Goal: Task Accomplishment & Management: Use online tool/utility

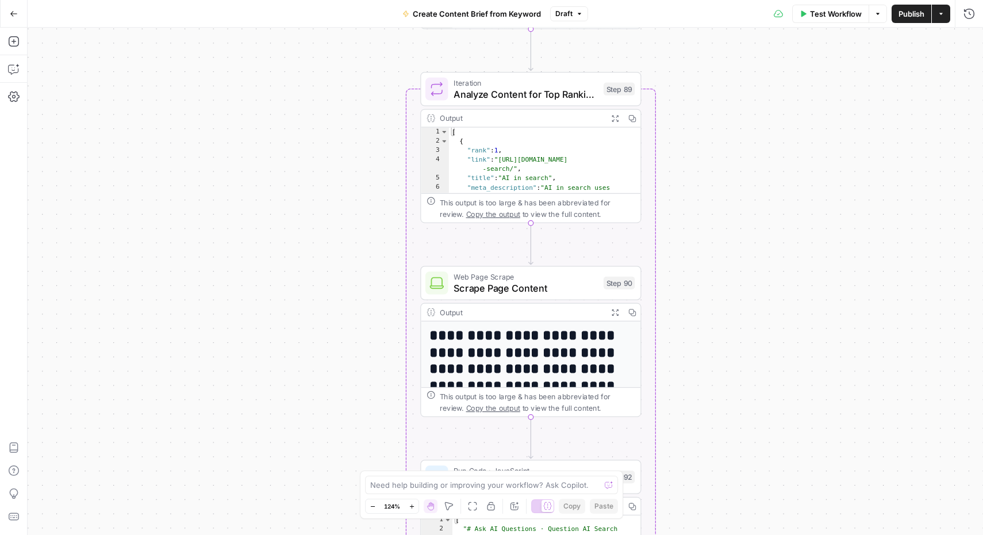
click at [941, 19] on button "Actions" at bounding box center [941, 14] width 18 height 18
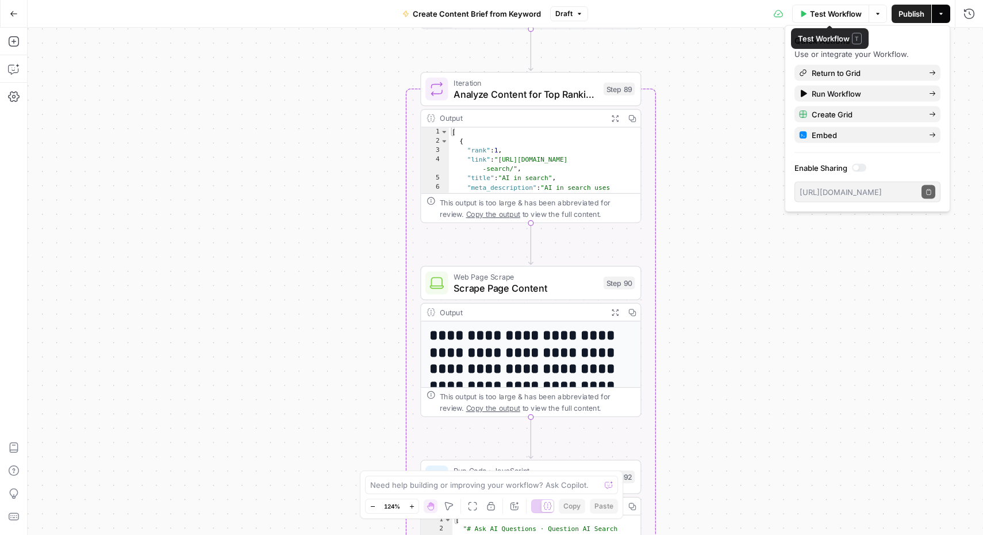
click at [880, 12] on icon "button" at bounding box center [878, 13] width 7 height 7
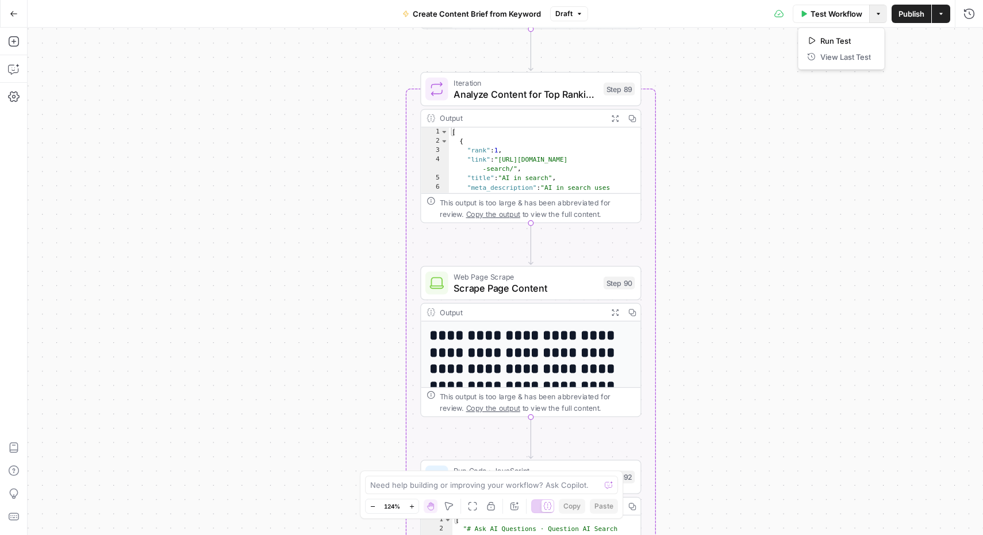
click at [8, 11] on button "Go Back" at bounding box center [13, 13] width 21 height 21
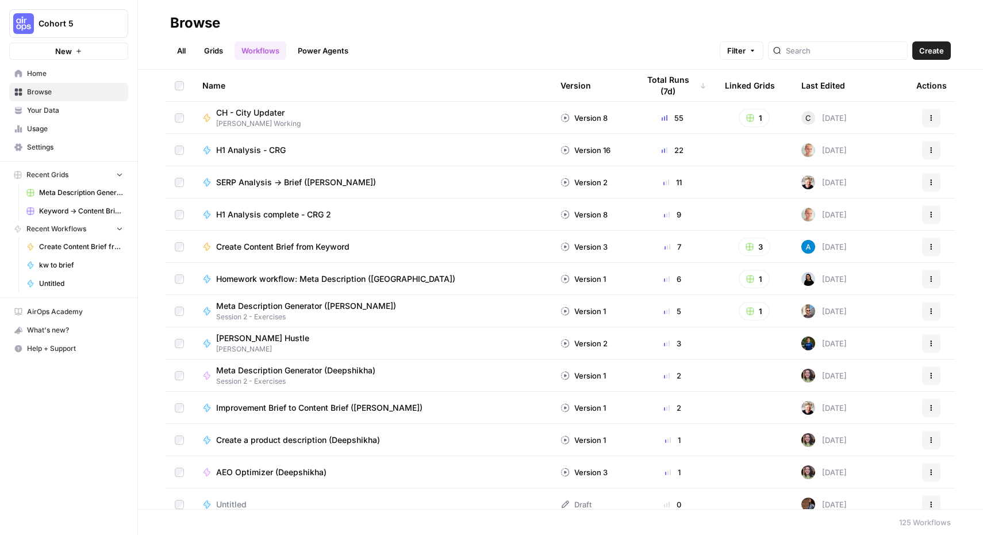
click at [316, 52] on link "Power Agents" at bounding box center [323, 50] width 64 height 18
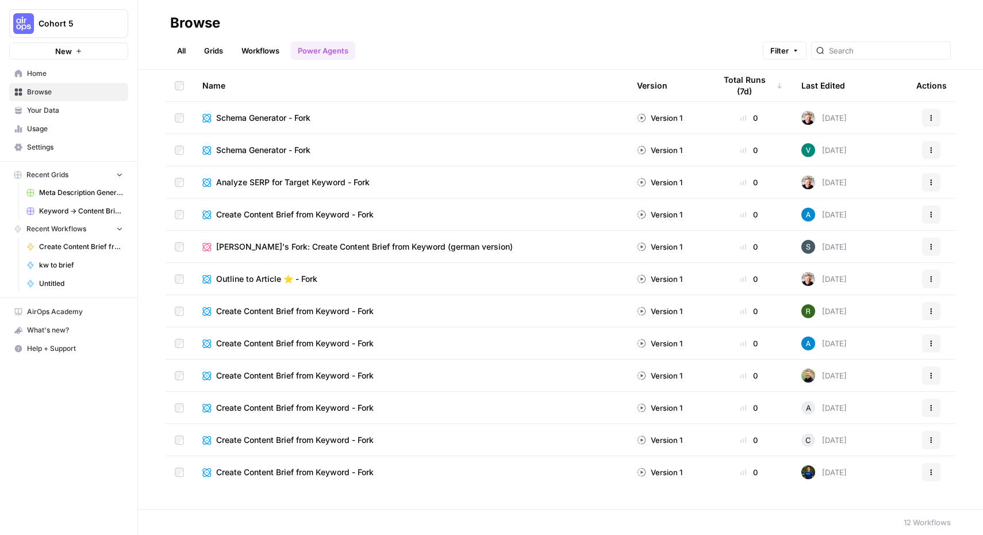
click at [246, 47] on link "Workflows" at bounding box center [261, 50] width 52 height 18
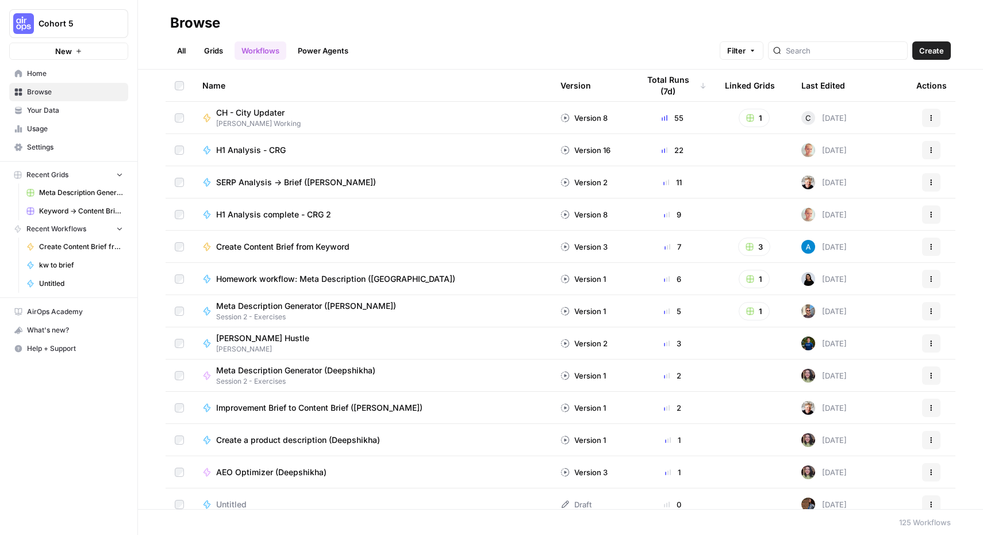
click at [928, 246] on icon "button" at bounding box center [931, 246] width 7 height 7
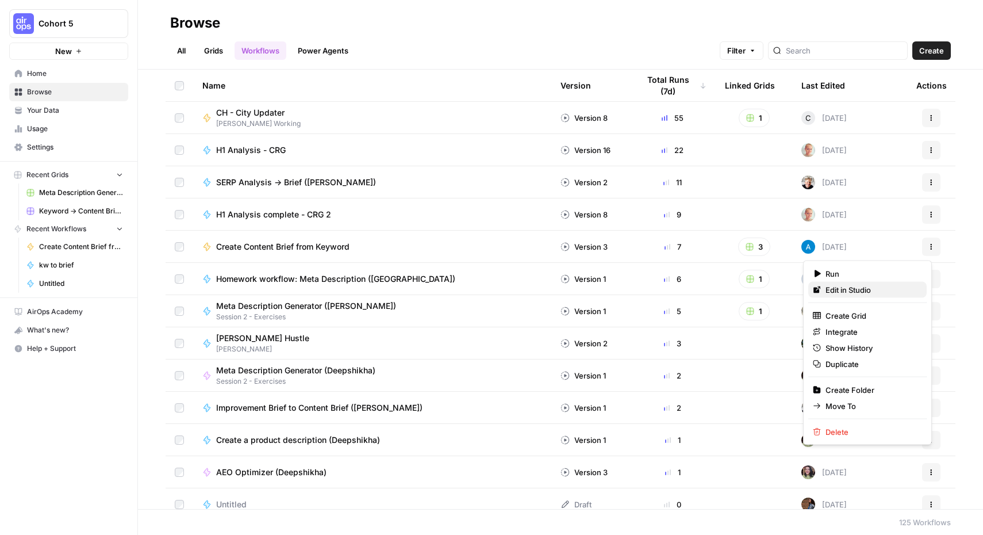
click at [866, 291] on span "Edit in Studio" at bounding box center [872, 290] width 92 height 12
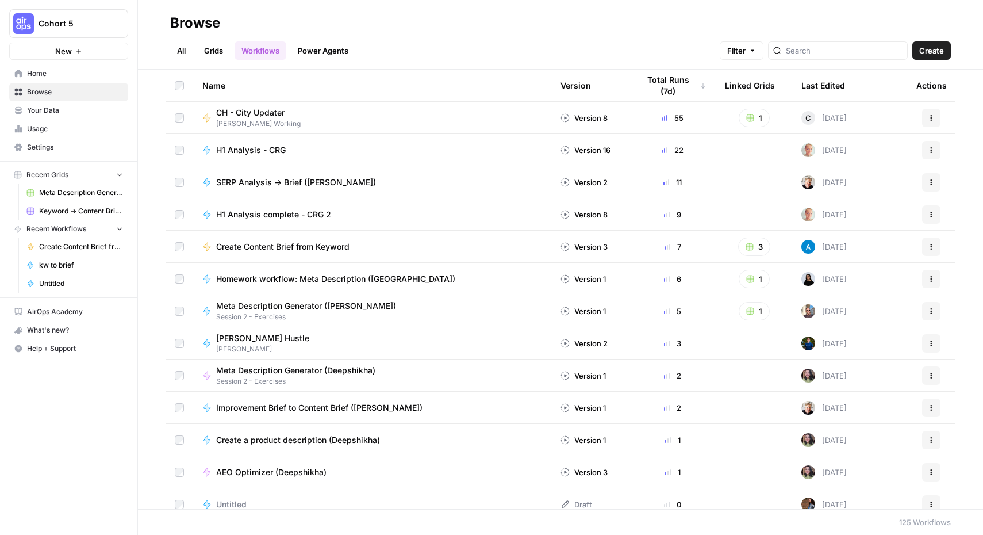
click at [43, 90] on span "Browse" at bounding box center [75, 92] width 96 height 10
click at [44, 74] on span "Home" at bounding box center [75, 73] width 96 height 10
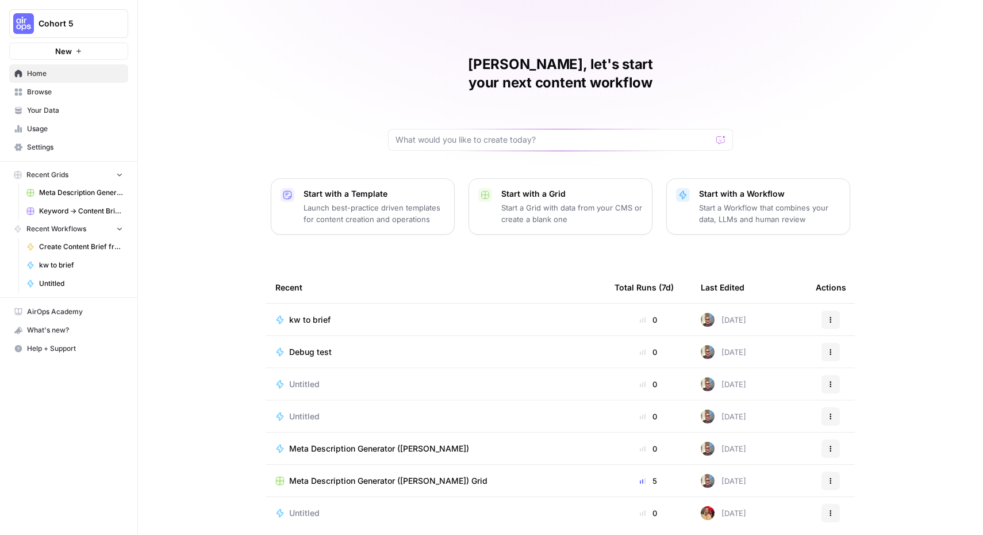
click at [65, 88] on span "Browse" at bounding box center [75, 92] width 96 height 10
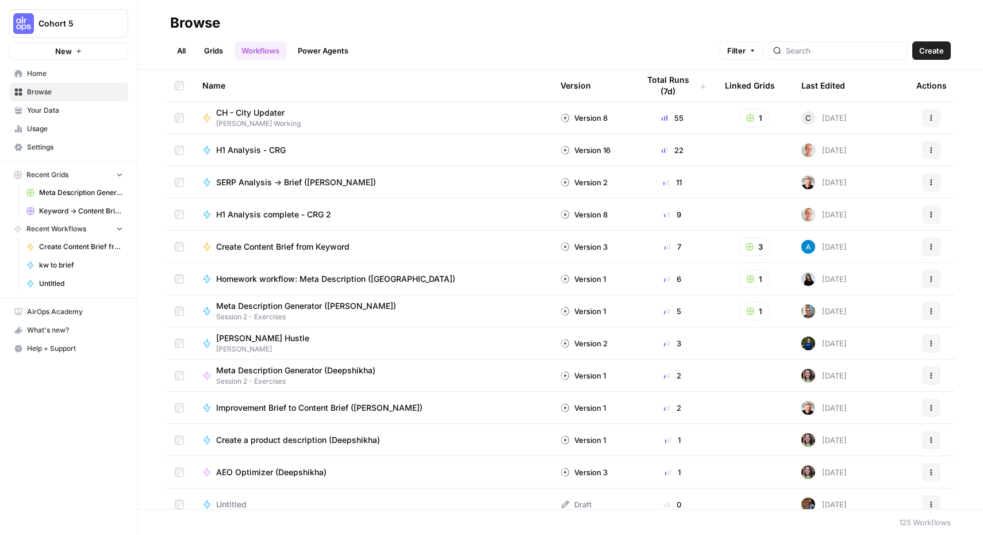
click at [170, 51] on header "Browse All Grids Workflows Power Agents Filter Create" at bounding box center [560, 35] width 845 height 70
click at [175, 48] on link "All" at bounding box center [181, 50] width 22 height 18
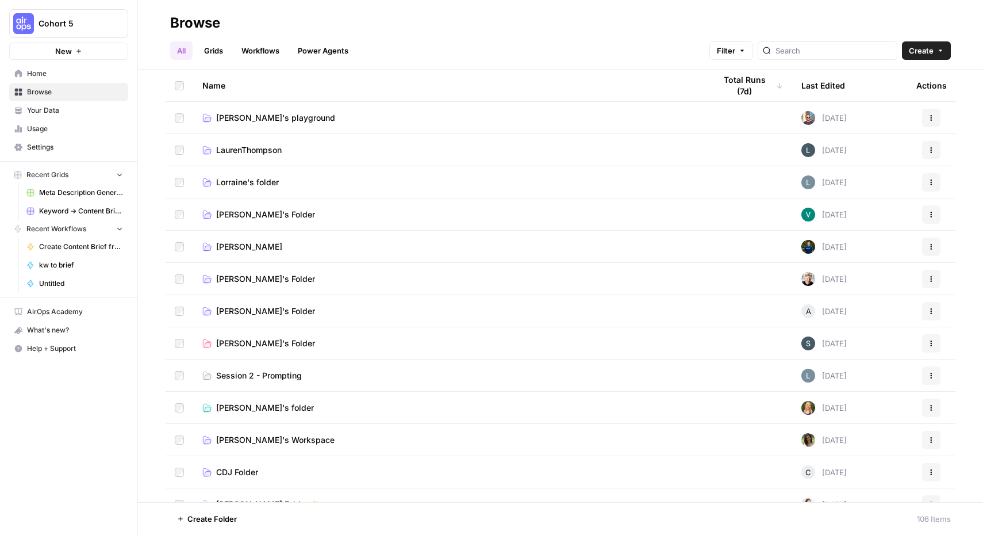
click at [241, 114] on span "[PERSON_NAME]'s playground" at bounding box center [275, 118] width 119 height 12
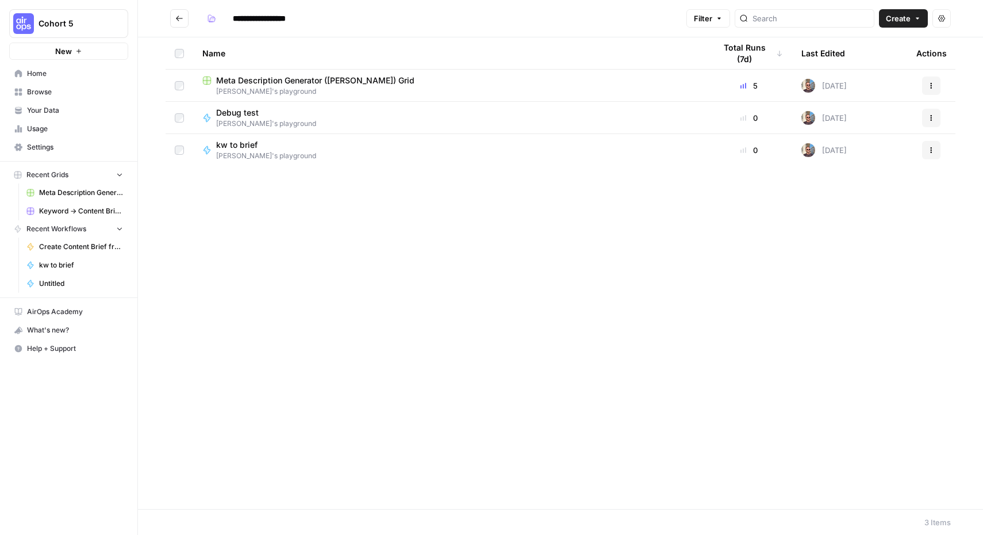
click at [908, 21] on span "Create" at bounding box center [898, 19] width 25 height 12
click at [873, 56] on span "Workflow" at bounding box center [881, 62] width 64 height 12
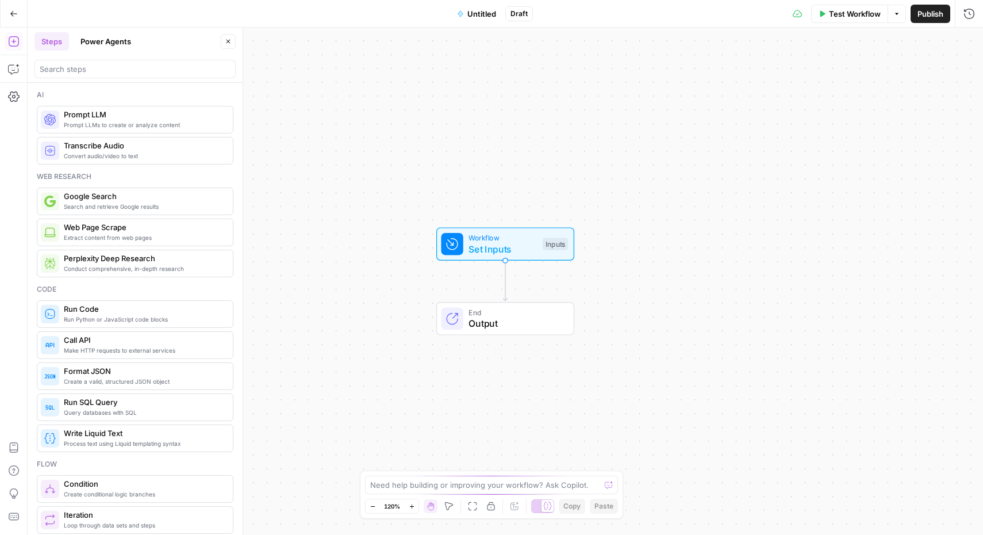
click at [106, 42] on button "Power Agents" at bounding box center [106, 41] width 64 height 18
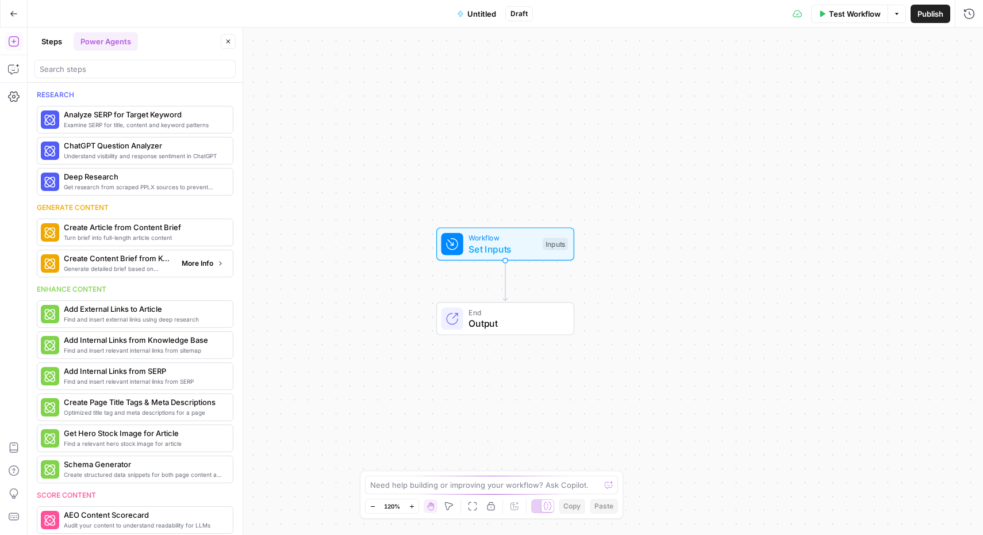
click at [184, 269] on button "More Info" at bounding box center [202, 263] width 51 height 15
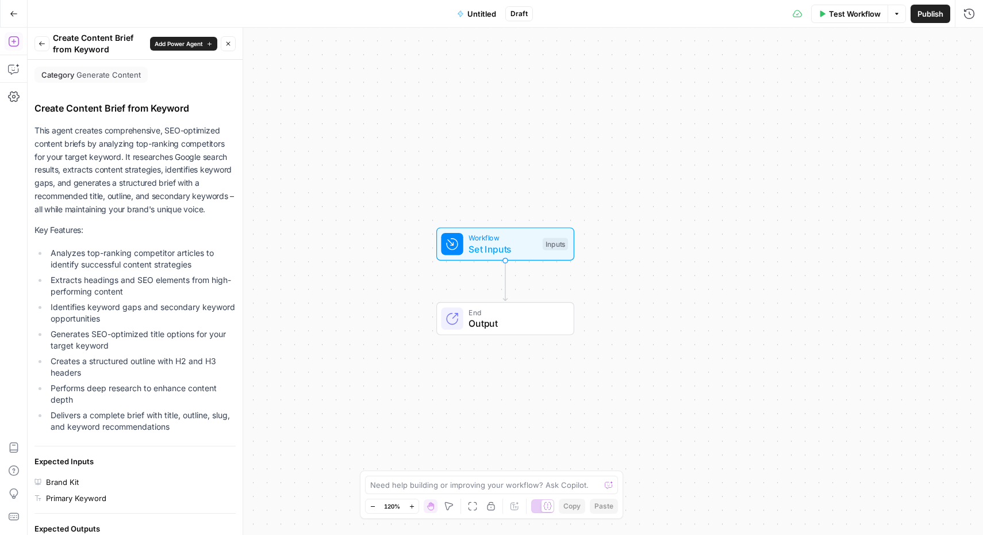
click at [185, 47] on span "Add Power Agent" at bounding box center [179, 43] width 48 height 9
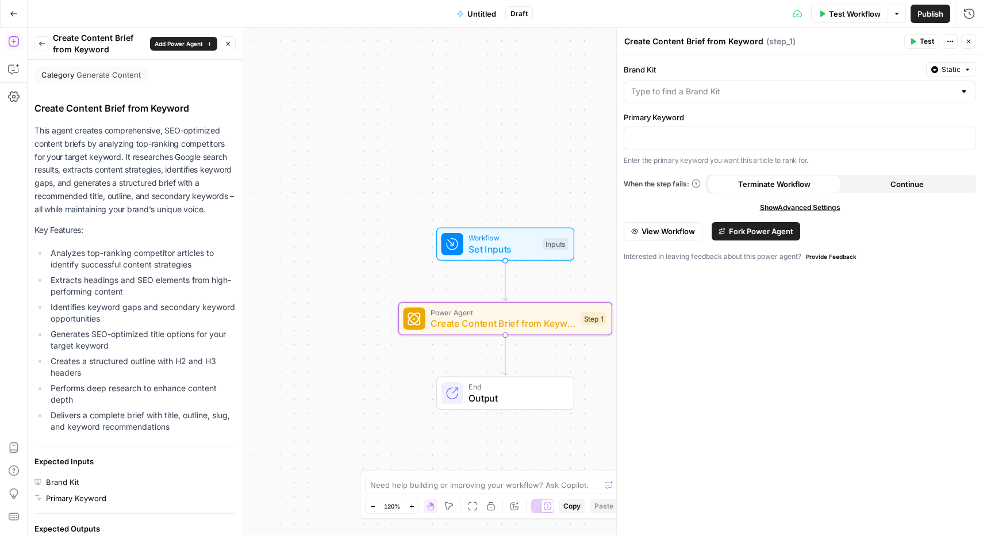
click at [648, 232] on span "View Workflow" at bounding box center [668, 231] width 53 height 12
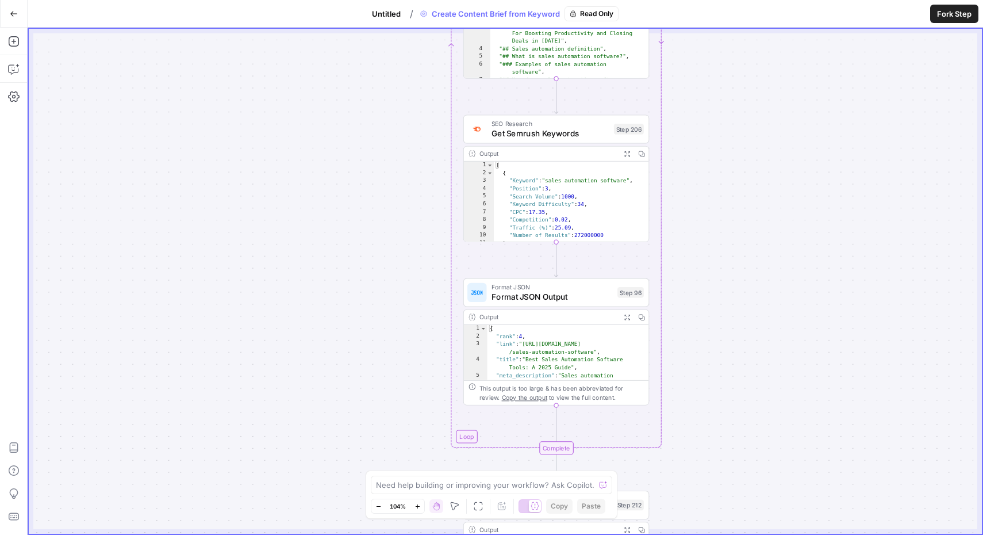
click at [951, 13] on span "Fork Step" at bounding box center [954, 14] width 35 height 12
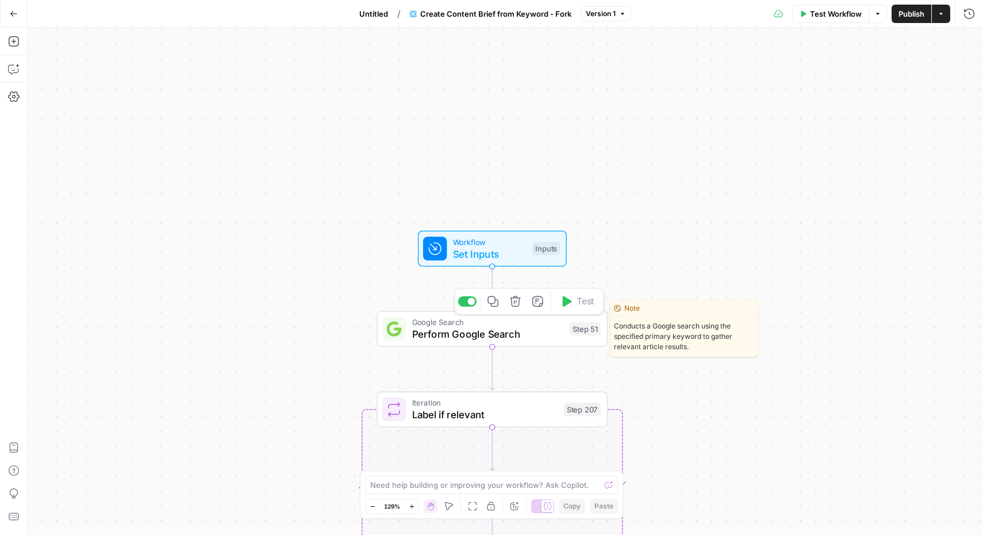
click at [490, 338] on span "Perform Google Search" at bounding box center [488, 334] width 152 height 15
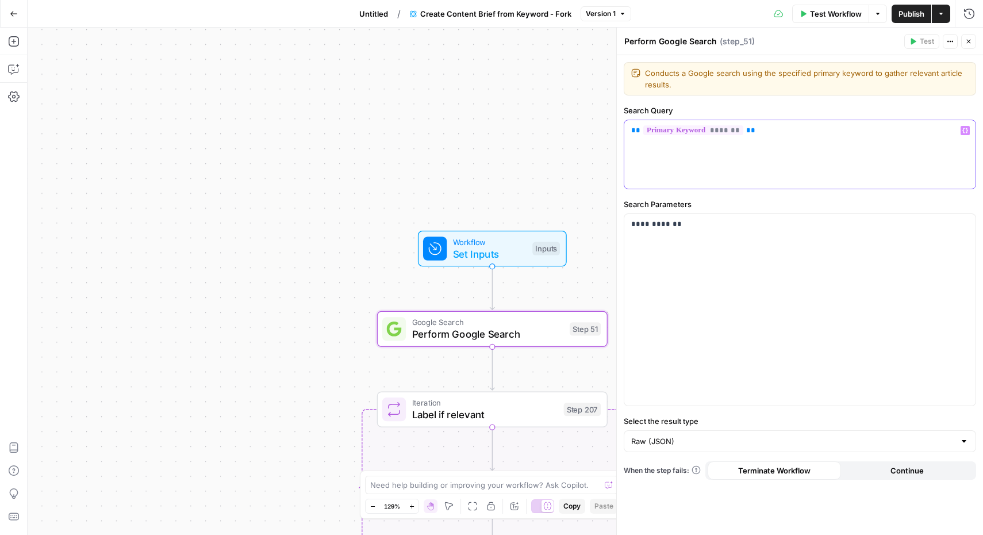
click at [729, 131] on span "*******" at bounding box center [694, 130] width 100 height 10
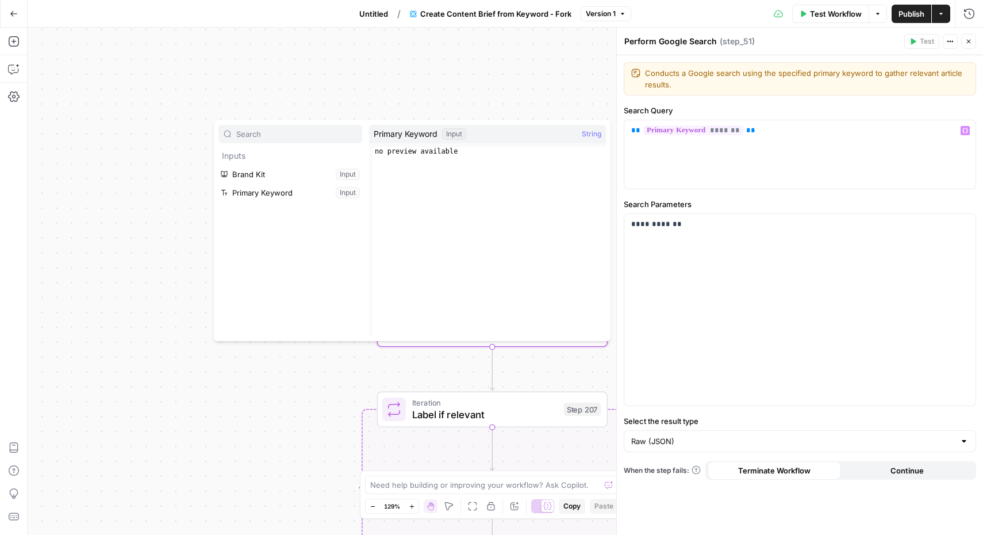
click at [495, 114] on div "Workflow Set Inputs Inputs Google Search Perform Google Search Step 51 Loop Ite…" at bounding box center [506, 281] width 956 height 507
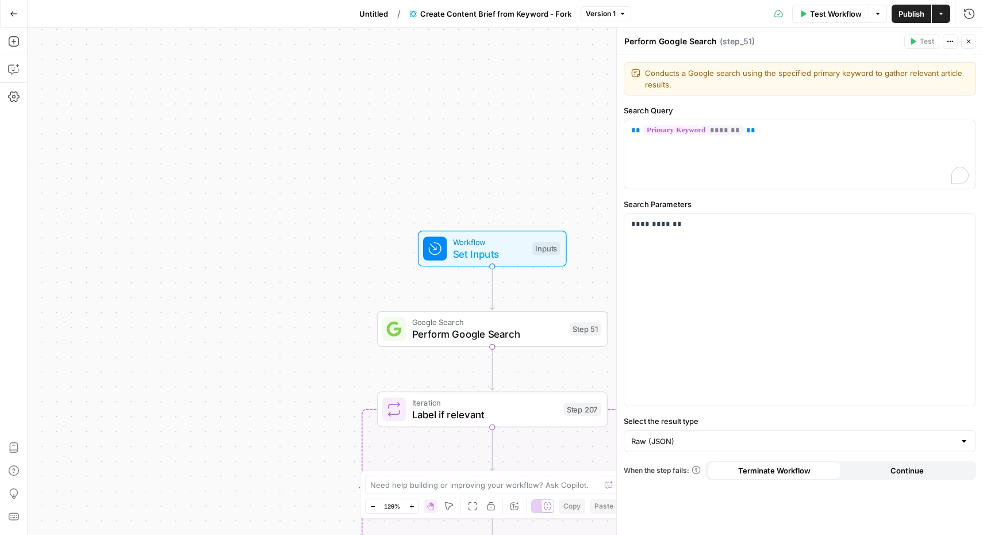
click at [492, 244] on span "Workflow" at bounding box center [490, 242] width 74 height 12
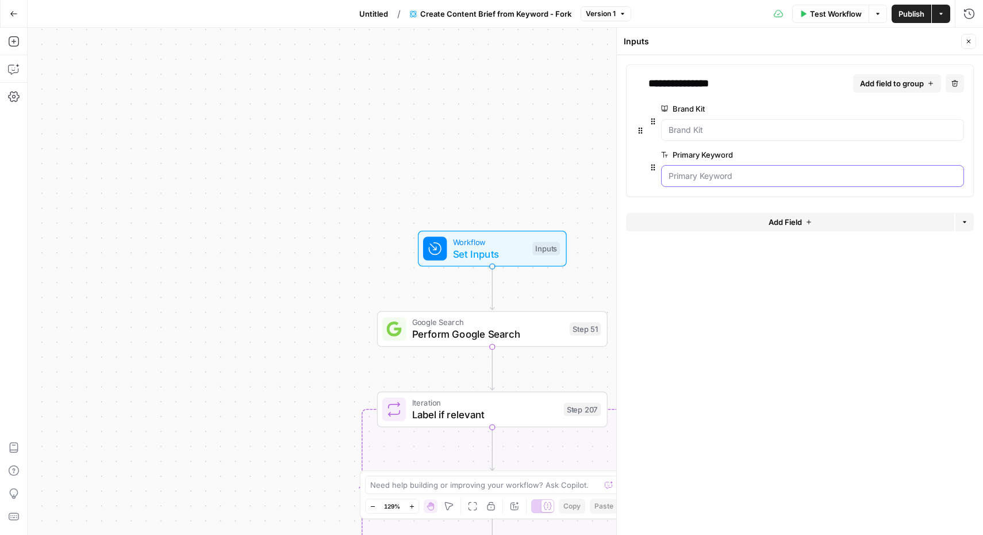
click at [788, 173] on Keyword "Primary Keyword" at bounding box center [813, 176] width 288 height 12
click at [365, 13] on span "Untitled" at bounding box center [373, 14] width 29 height 12
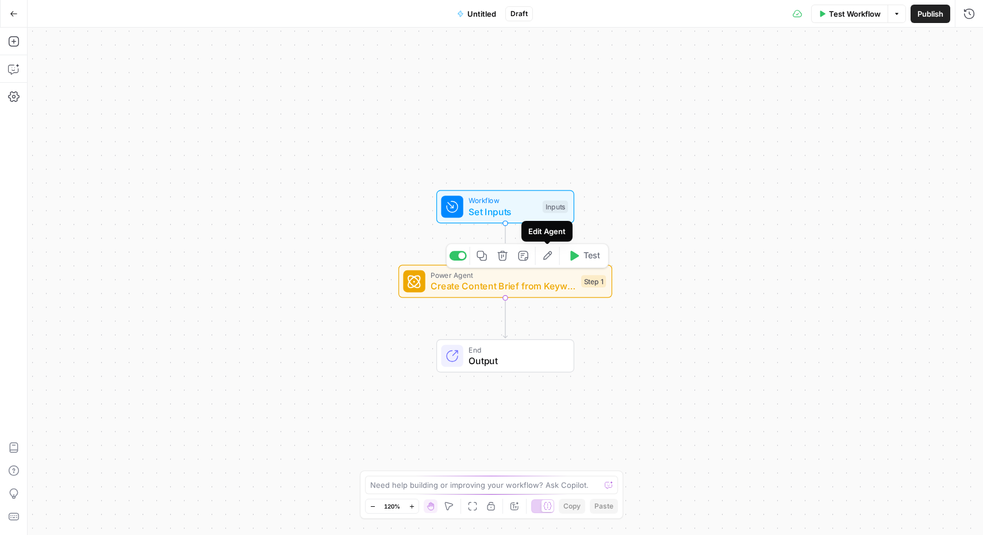
click at [549, 259] on icon "button" at bounding box center [547, 255] width 11 height 11
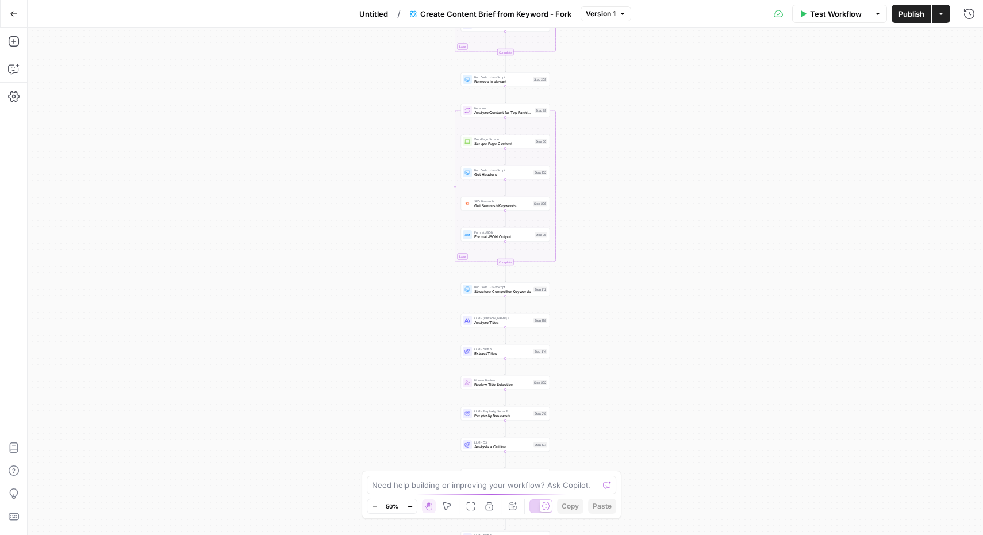
click at [16, 18] on button "Go Back" at bounding box center [13, 13] width 21 height 21
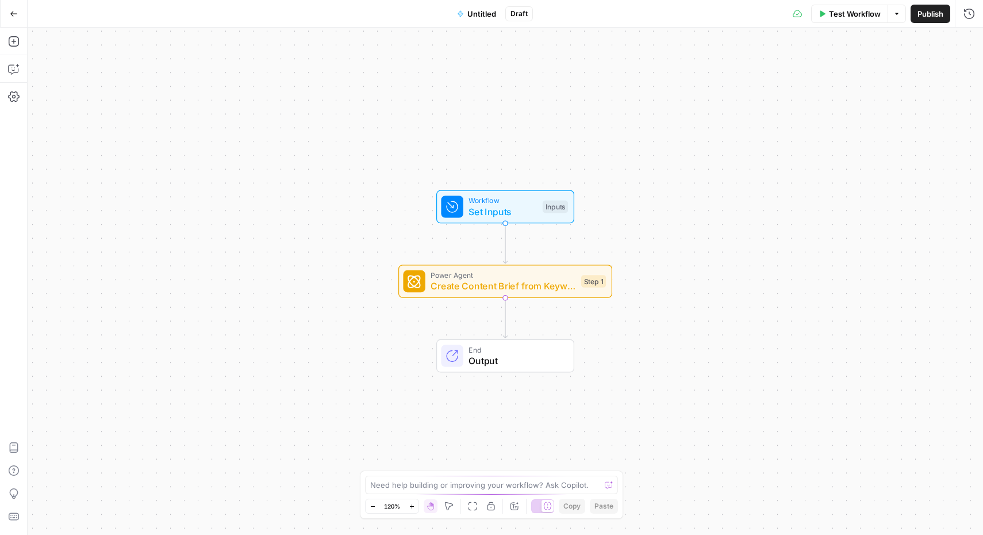
click at [16, 18] on button "Go Back" at bounding box center [13, 13] width 21 height 21
click at [15, 12] on icon "button" at bounding box center [14, 14] width 8 height 8
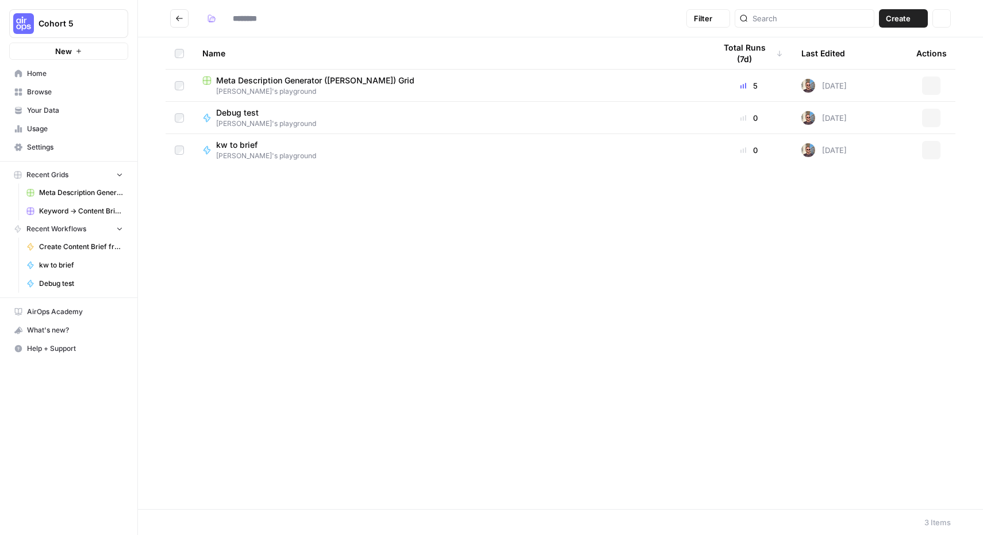
type input "**********"
click at [932, 185] on icon "button" at bounding box center [931, 182] width 7 height 7
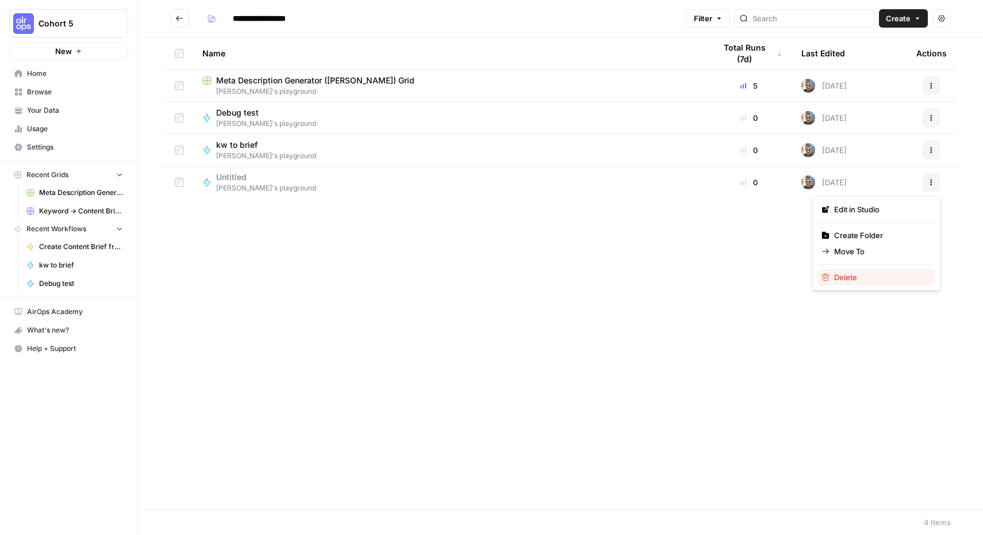
click at [871, 281] on span "Delete" at bounding box center [880, 277] width 92 height 12
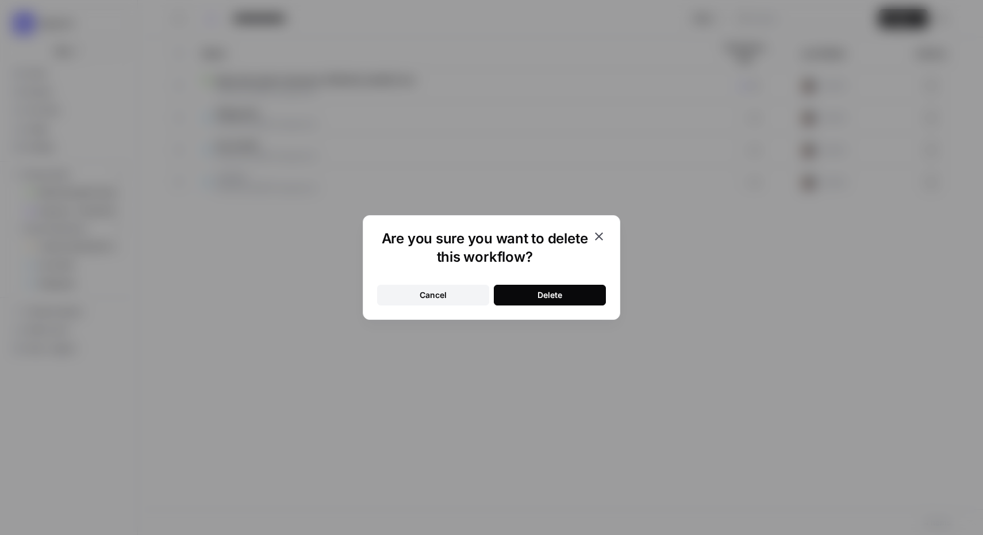
click at [564, 300] on button "Delete" at bounding box center [550, 295] width 112 height 21
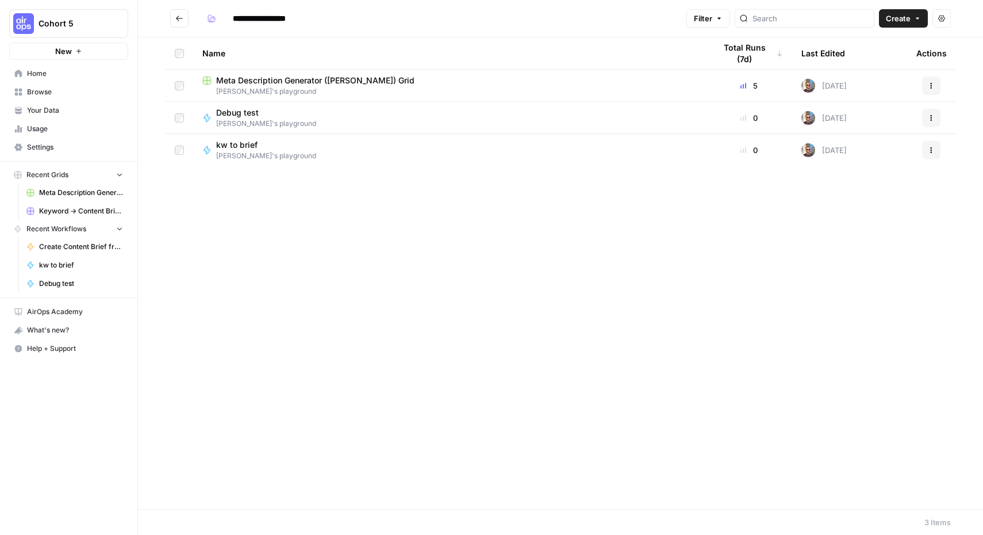
click at [252, 151] on span "[PERSON_NAME]'s playground" at bounding box center [266, 156] width 100 height 10
type input "**********"
click at [931, 147] on icon "button" at bounding box center [932, 148] width 2 height 2
click at [862, 195] on span "Edit in Studio" at bounding box center [880, 193] width 92 height 12
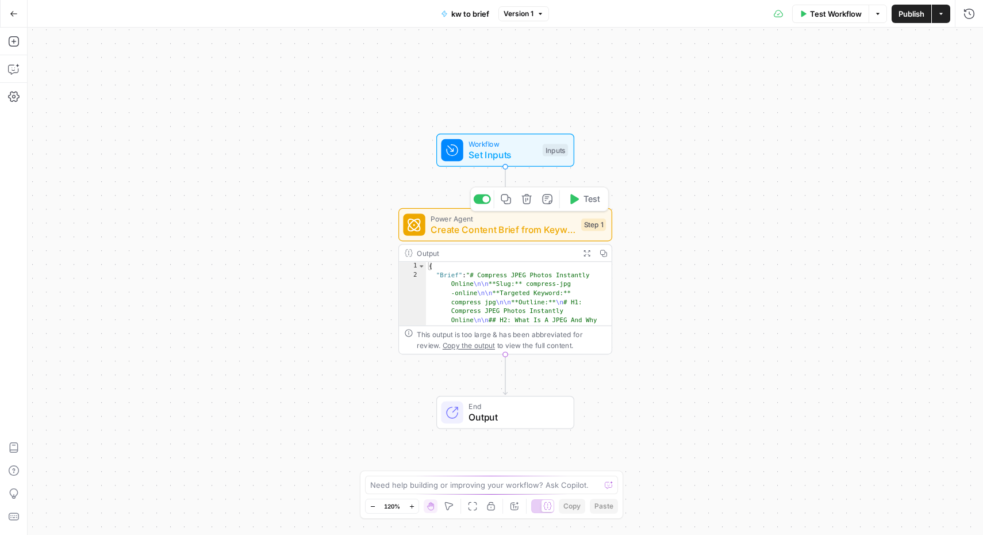
click at [511, 230] on span "Create Content Brief from Keyword" at bounding box center [503, 230] width 145 height 14
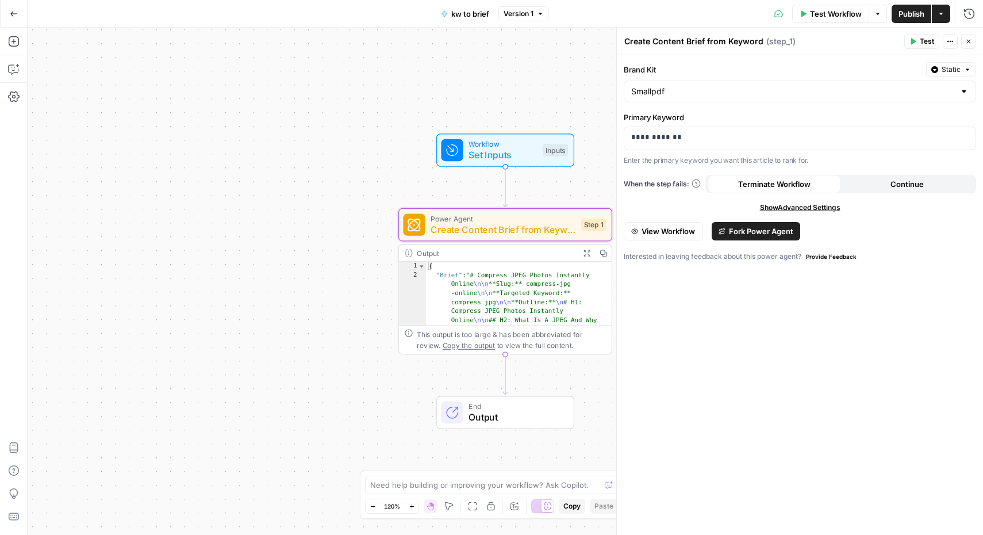
click at [949, 39] on icon "button" at bounding box center [950, 41] width 7 height 7
click at [512, 223] on span "Create Content Brief from Keyword" at bounding box center [503, 230] width 145 height 14
click at [282, 210] on div "Workflow Set Inputs Inputs Power Agent Create Content Brief from Keyword Step 1…" at bounding box center [506, 281] width 956 height 507
click at [529, 201] on icon "button" at bounding box center [527, 199] width 11 height 11
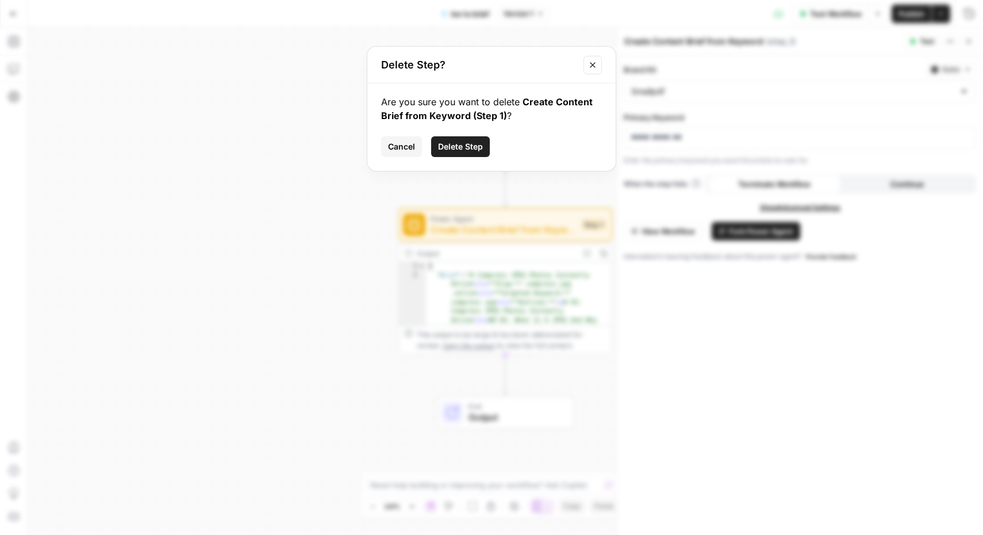
click at [468, 147] on span "Delete Step" at bounding box center [460, 147] width 45 height 12
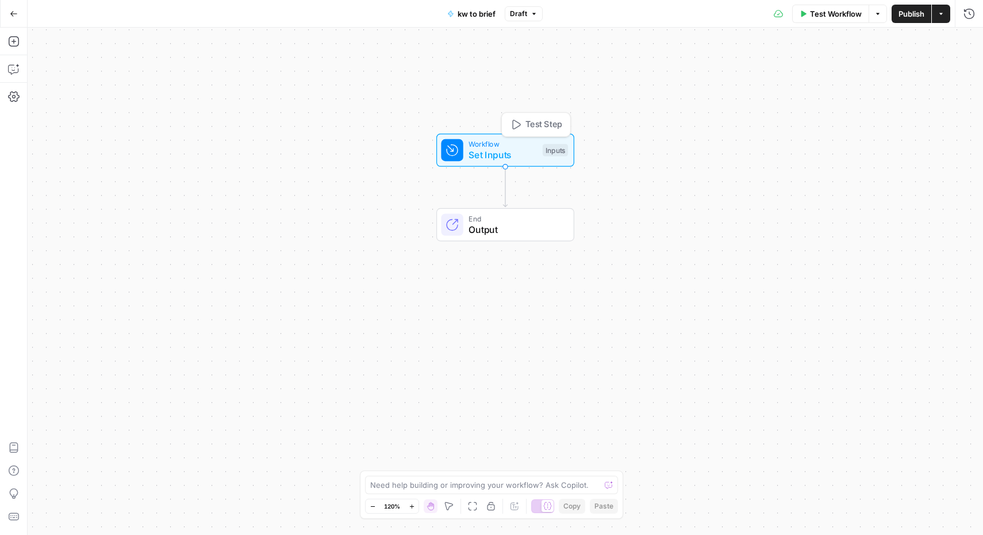
click at [520, 231] on span "Output" at bounding box center [516, 230] width 94 height 14
click at [511, 267] on div "Workflow Set Inputs Inputs End Output" at bounding box center [506, 281] width 956 height 507
click at [503, 189] on icon "Edge from start to end" at bounding box center [505, 187] width 4 height 40
click at [505, 185] on icon "Edge from start to end" at bounding box center [505, 187] width 4 height 40
click at [443, 180] on div "Workflow Set Inputs Inputs End Output" at bounding box center [506, 281] width 956 height 507
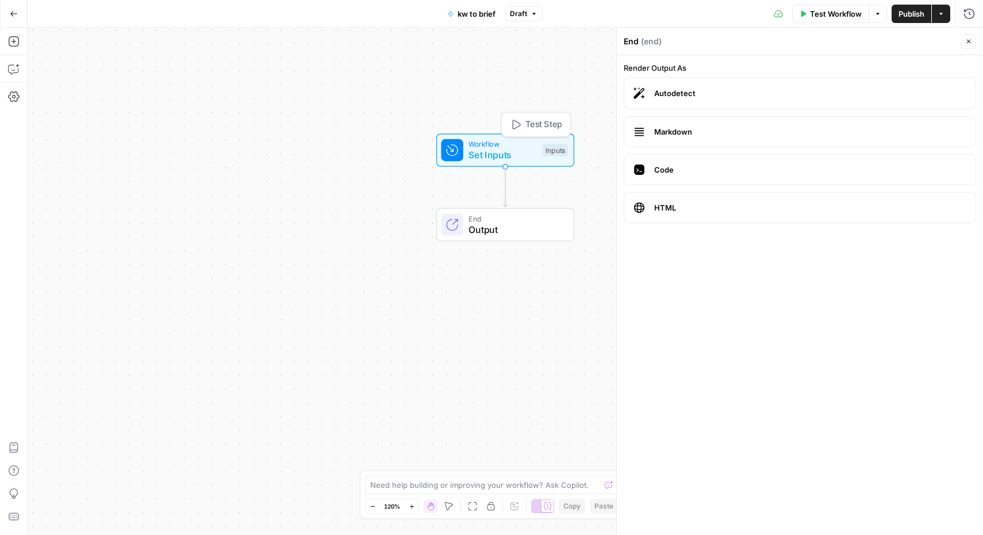
click at [516, 152] on span "Set Inputs" at bounding box center [503, 155] width 68 height 14
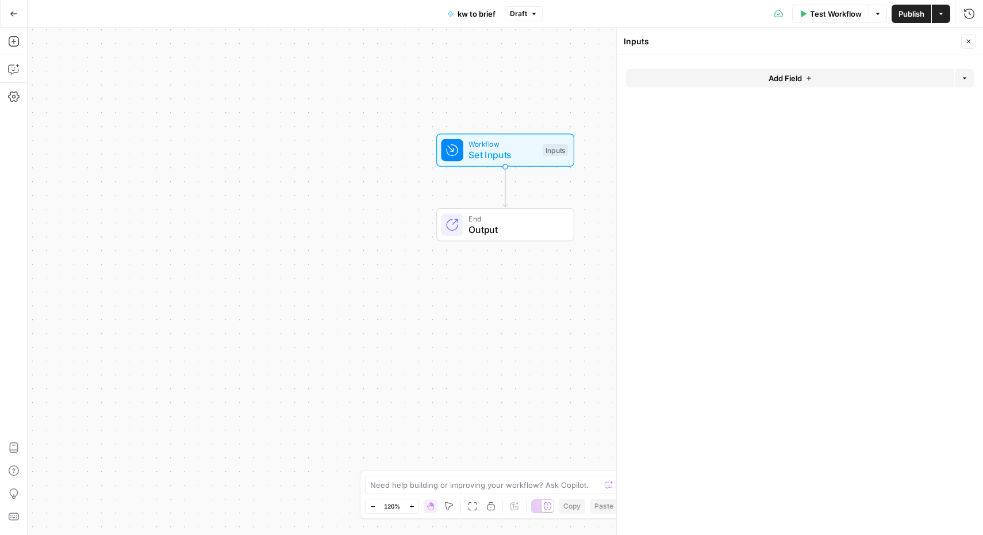
click at [783, 76] on span "Add Field" at bounding box center [785, 78] width 33 height 12
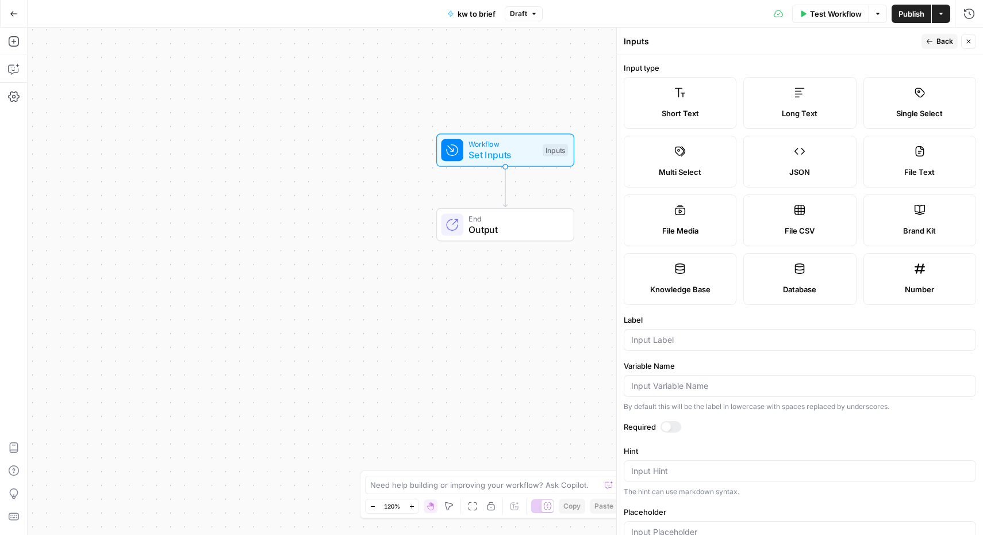
click at [891, 213] on label "Brand Kit" at bounding box center [920, 220] width 113 height 52
click at [703, 338] on input "Label" at bounding box center [800, 340] width 338 height 12
type input "Brand kit"
click at [938, 39] on span "Back" at bounding box center [945, 41] width 17 height 10
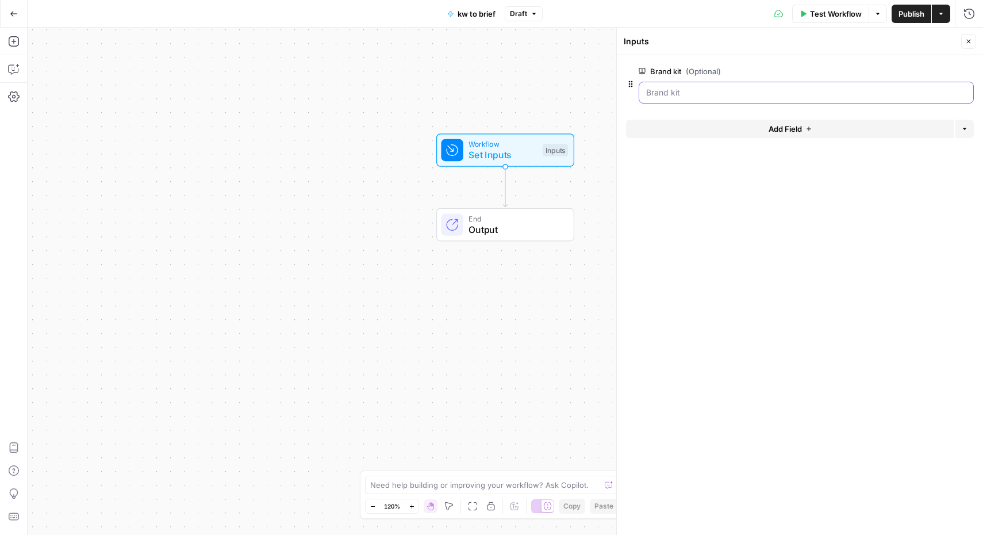
click at [946, 95] on kit "Brand kit (Optional)" at bounding box center [806, 93] width 320 height 12
click at [869, 195] on form "Brand kit (Optional) edit field Delete group Add Field Options" at bounding box center [800, 295] width 366 height 480
click at [810, 13] on span "Test Workflow" at bounding box center [836, 14] width 52 height 12
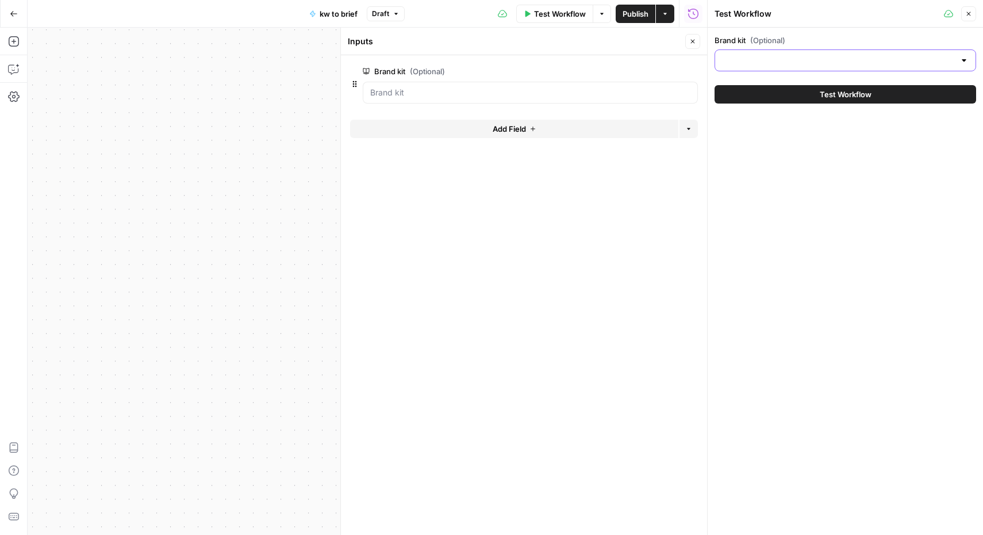
click at [792, 60] on input "Brand kit (Optional)" at bounding box center [838, 61] width 233 height 12
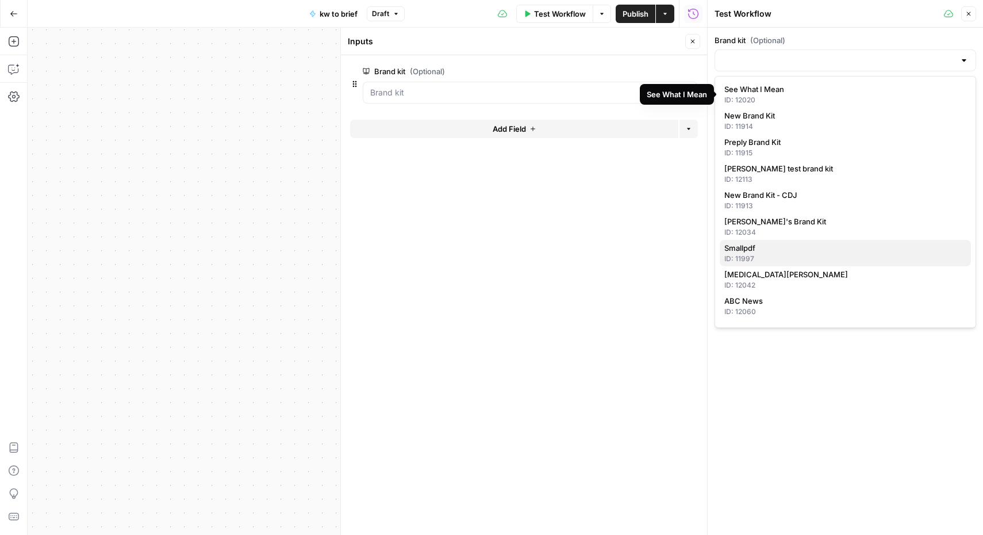
click at [770, 254] on div "ID: 11997" at bounding box center [846, 259] width 242 height 10
type input "Smallpdf"
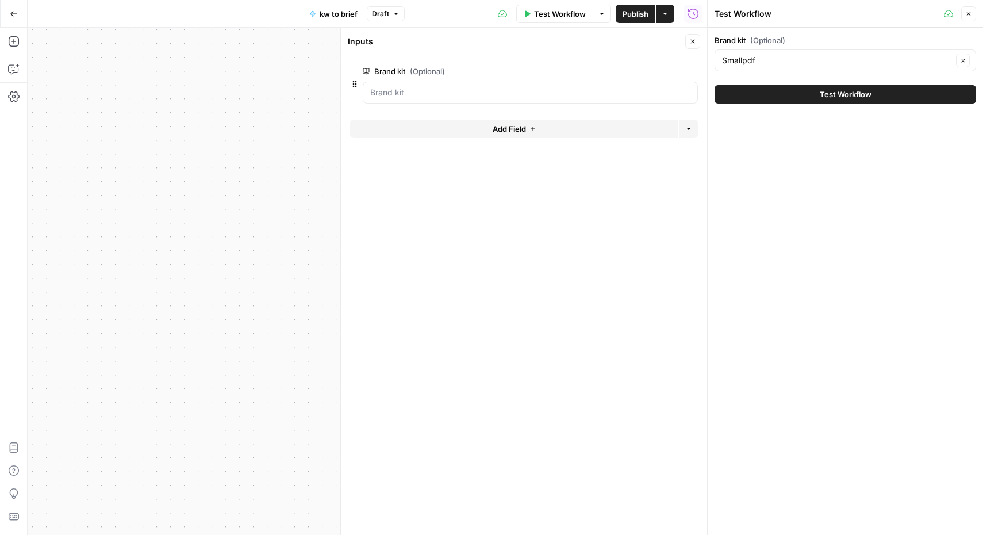
click at [833, 99] on span "Test Workflow" at bounding box center [846, 95] width 52 height 12
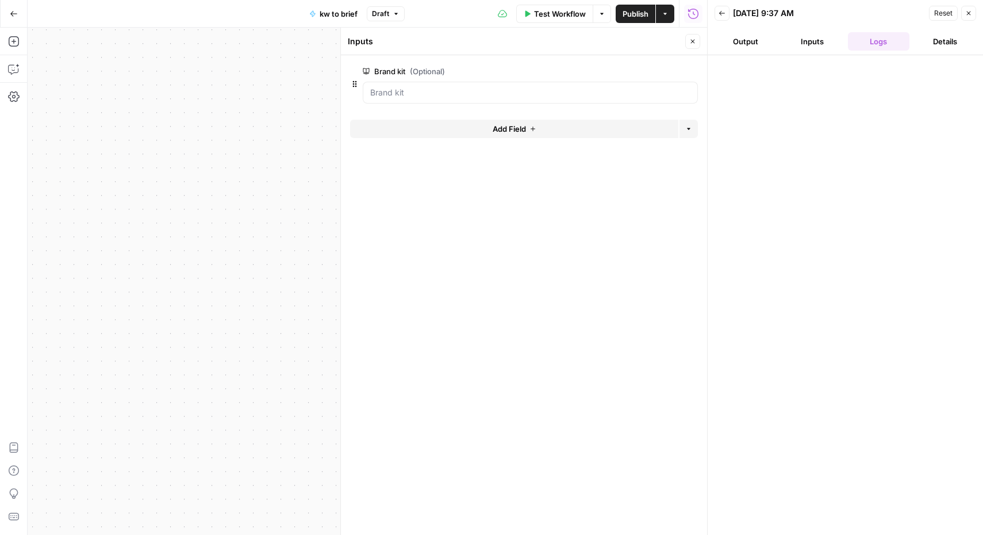
click at [756, 41] on button "Output" at bounding box center [746, 41] width 62 height 18
click at [823, 40] on button "Inputs" at bounding box center [813, 41] width 62 height 18
click at [871, 44] on button "Logs" at bounding box center [879, 41] width 62 height 18
click at [725, 16] on icon "button" at bounding box center [722, 13] width 7 height 7
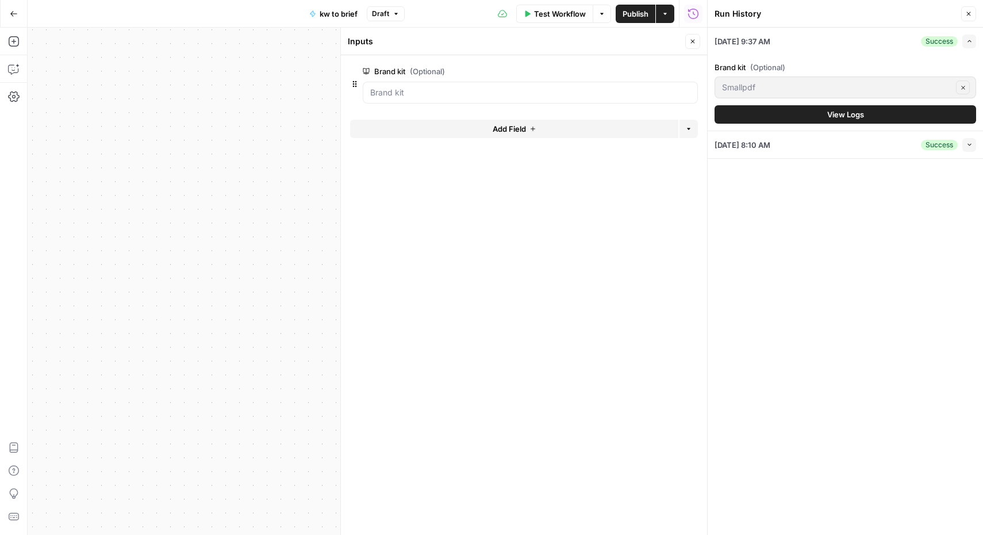
click at [530, 130] on icon "button" at bounding box center [533, 128] width 7 height 7
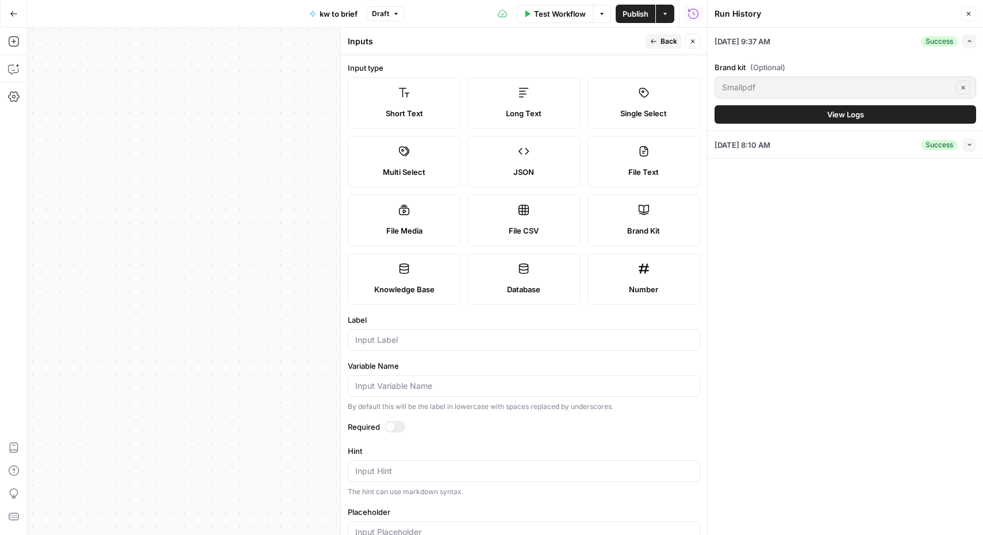
click at [391, 90] on label "Short Text" at bounding box center [404, 103] width 113 height 52
click at [441, 335] on input "Label" at bounding box center [524, 340] width 338 height 12
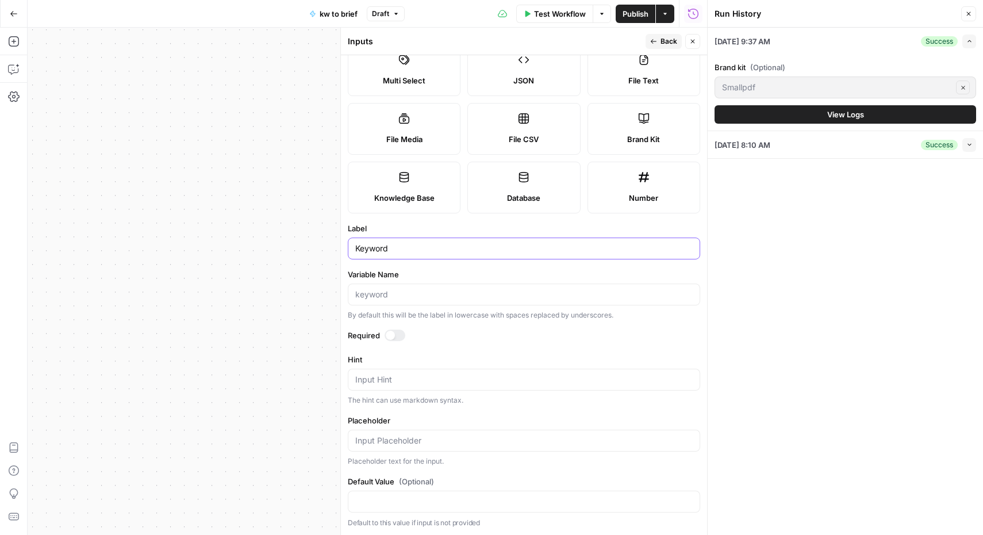
type input "Keyword"
click at [394, 335] on div at bounding box center [390, 335] width 9 height 9
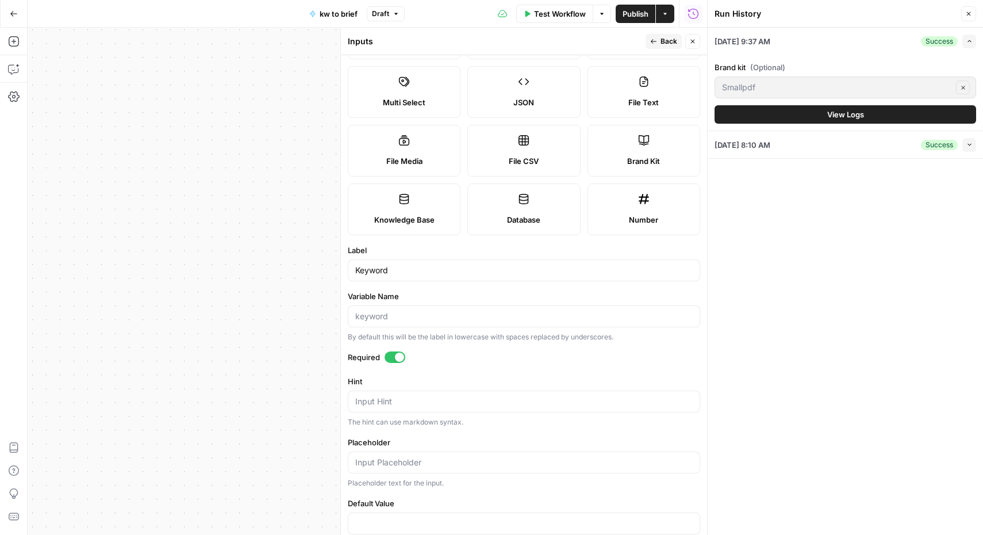
scroll to position [0, 0]
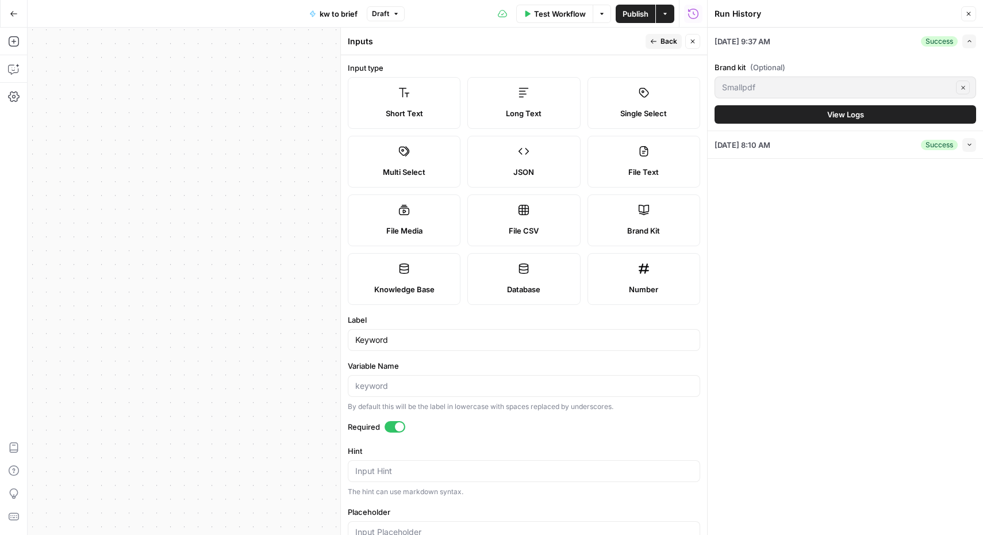
click at [660, 39] on button "Back" at bounding box center [664, 41] width 36 height 15
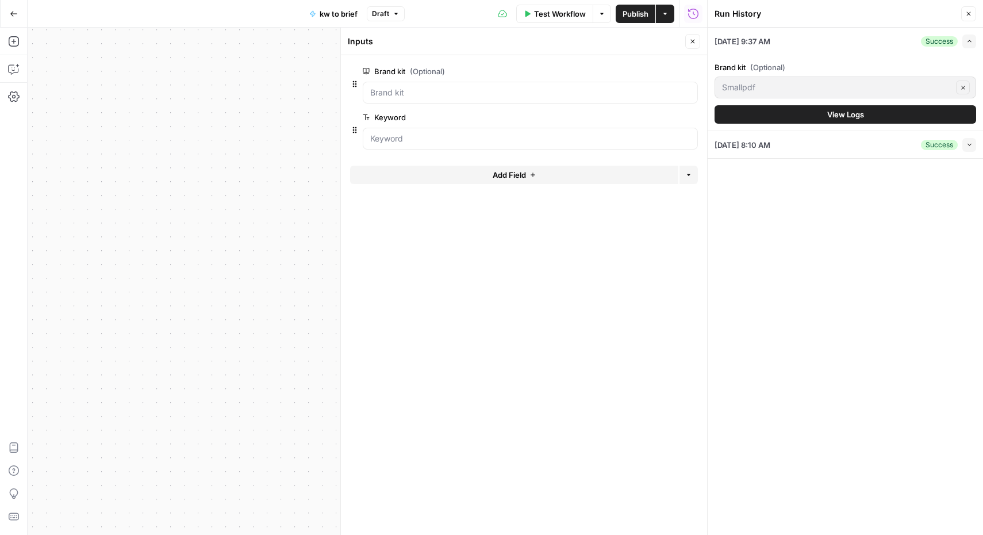
click at [664, 73] on span "edit field" at bounding box center [654, 71] width 25 height 9
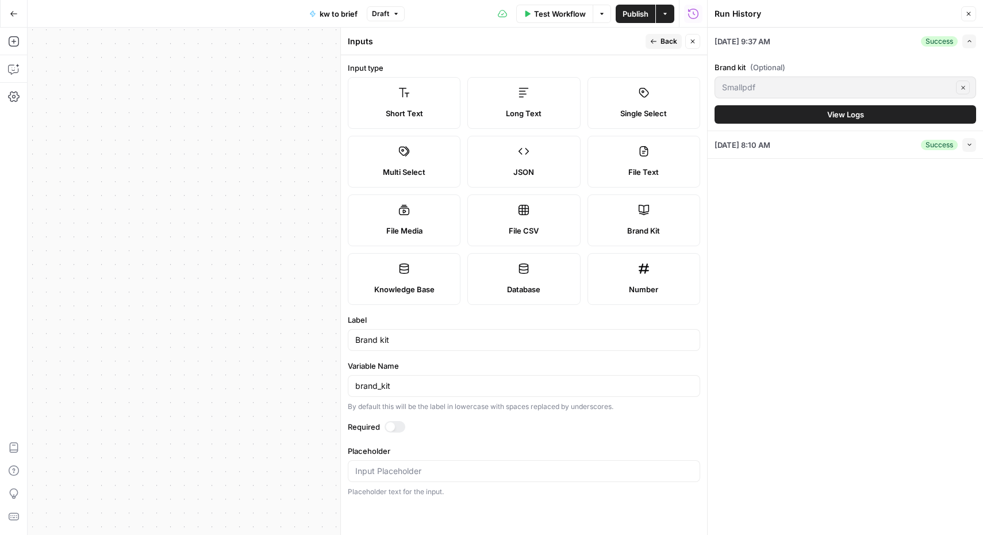
click at [392, 421] on div at bounding box center [395, 427] width 21 height 12
click at [660, 40] on button "Back" at bounding box center [664, 41] width 36 height 15
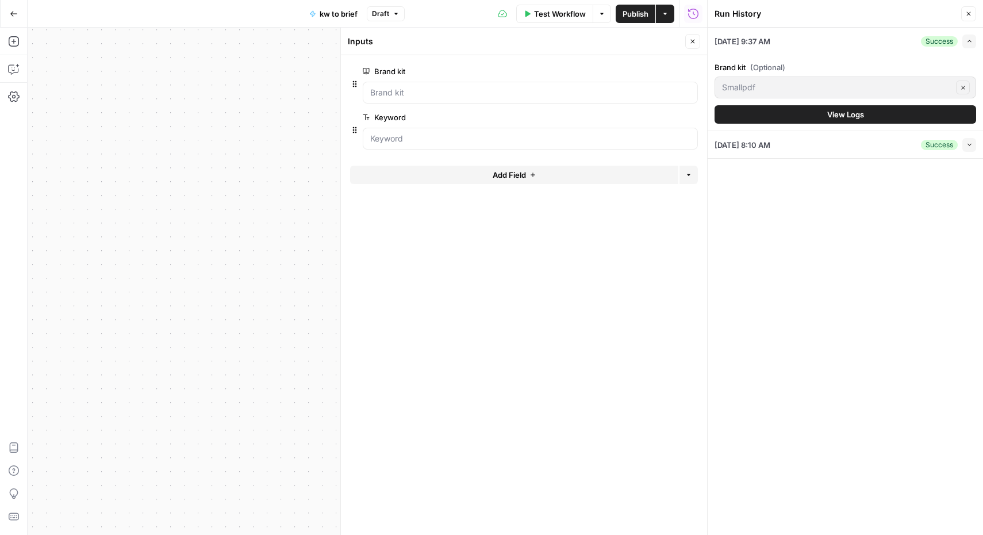
click at [972, 12] on icon "button" at bounding box center [969, 13] width 7 height 7
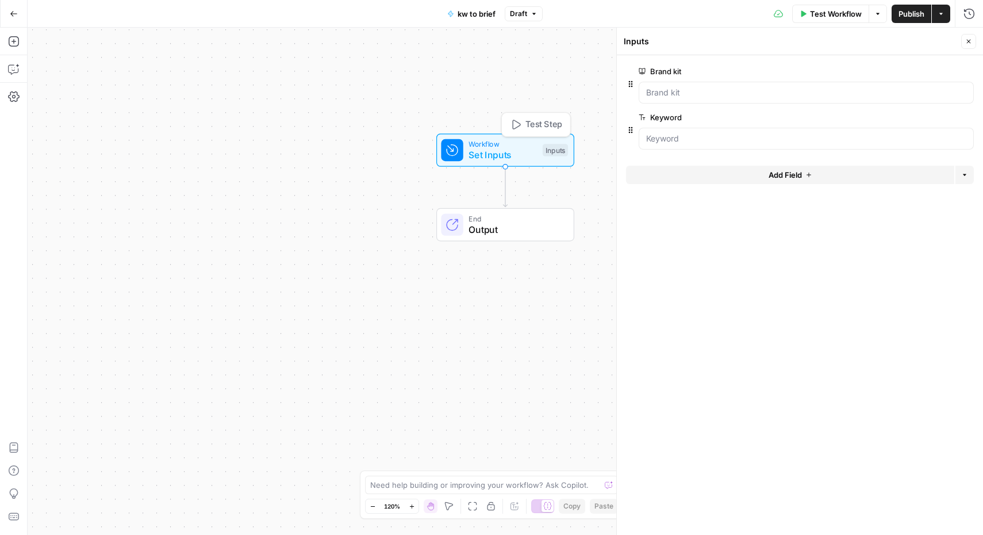
click at [497, 147] on span "Workflow" at bounding box center [503, 144] width 68 height 11
click at [828, 12] on span "Test Workflow" at bounding box center [836, 14] width 52 height 12
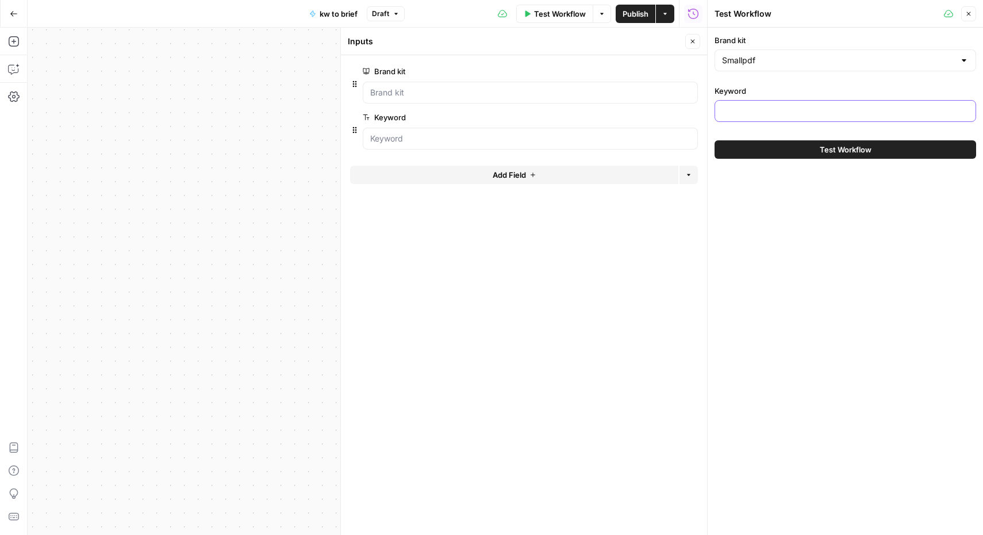
click at [791, 113] on input "Keyword" at bounding box center [845, 111] width 247 height 12
click at [292, 193] on div "Workflow Set Inputs Inputs End Output" at bounding box center [368, 281] width 680 height 507
click at [972, 14] on icon "button" at bounding box center [969, 13] width 7 height 7
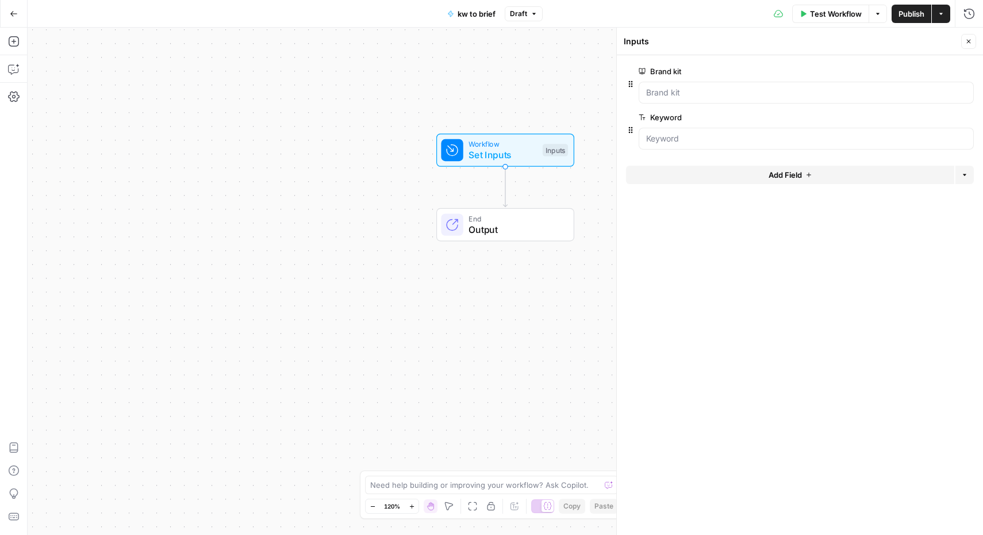
click at [496, 225] on span "Output" at bounding box center [516, 230] width 94 height 14
click at [503, 153] on span "Set Inputs" at bounding box center [503, 155] width 68 height 14
click at [26, 45] on div "Add Steps Copilot Settings AirOps Academy Help Give Feedback Shortcuts" at bounding box center [14, 281] width 28 height 507
click at [16, 43] on icon "button" at bounding box center [14, 42] width 12 height 12
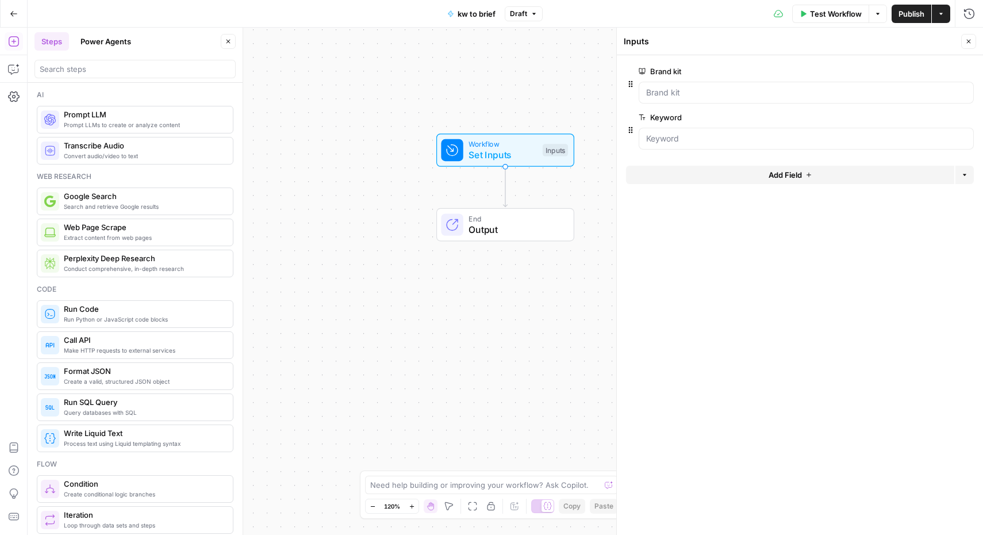
click at [127, 40] on button "Power Agents" at bounding box center [106, 41] width 64 height 18
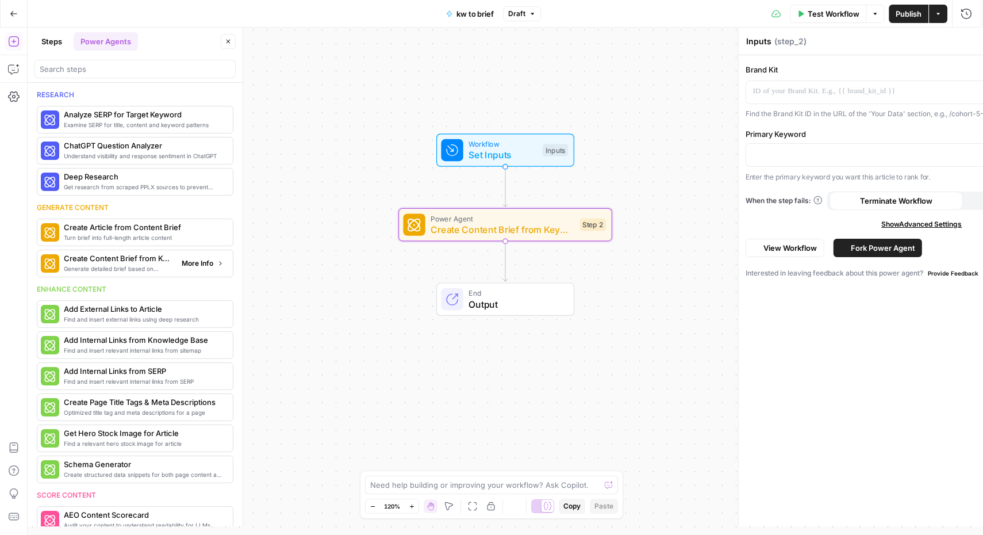
type textarea "Create Content Brief from Keyword"
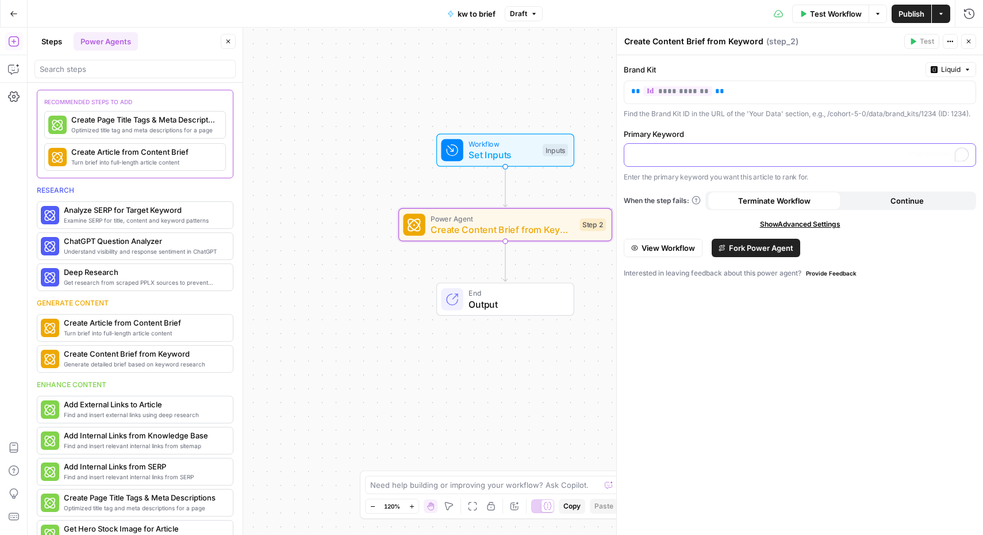
click at [826, 155] on p "To enrich screen reader interactions, please activate Accessibility in Grammarl…" at bounding box center [800, 154] width 338 height 12
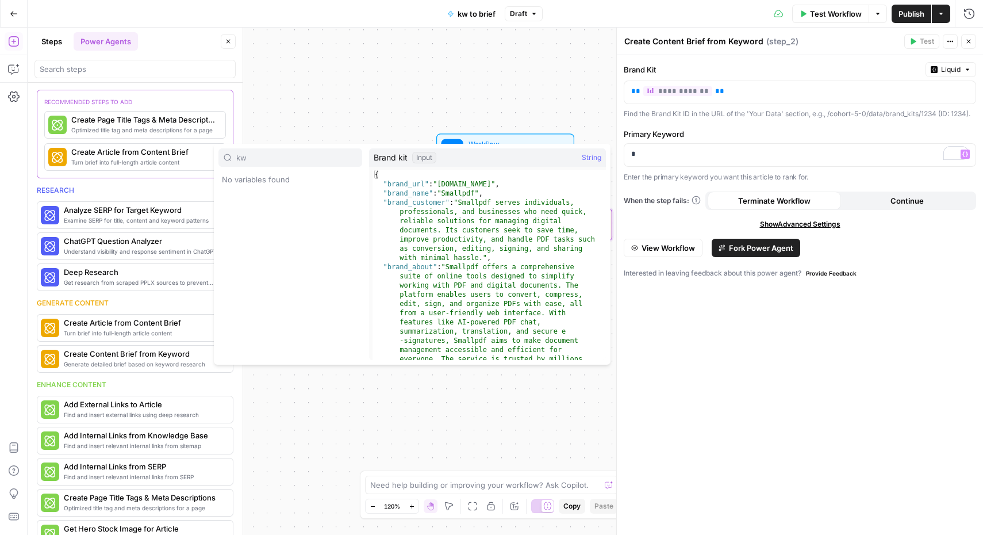
type input "k"
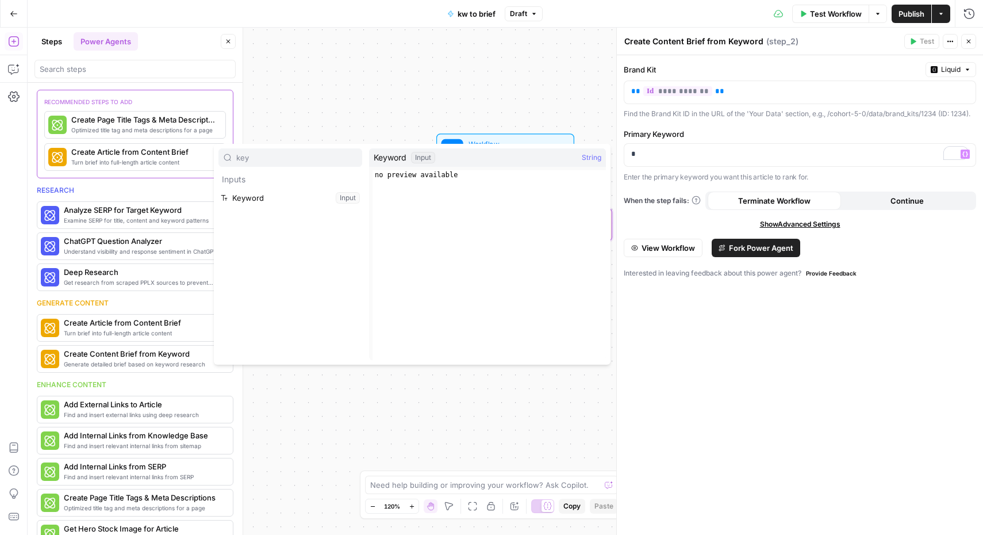
type input "key"
click at [243, 197] on button "Select variable Keyword" at bounding box center [291, 198] width 144 height 18
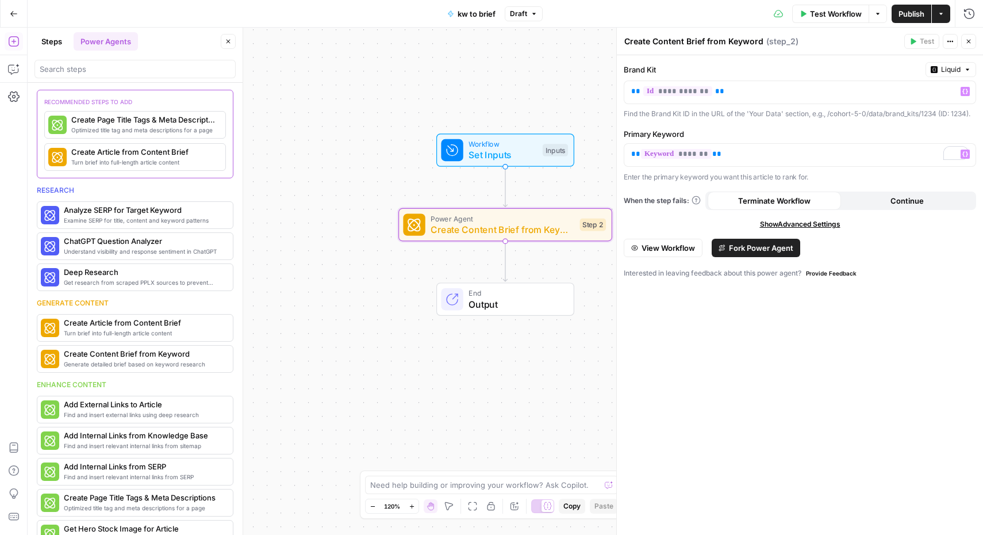
click at [964, 68] on icon "button" at bounding box center [967, 69] width 7 height 7
click at [658, 254] on button "View Workflow" at bounding box center [663, 248] width 79 height 18
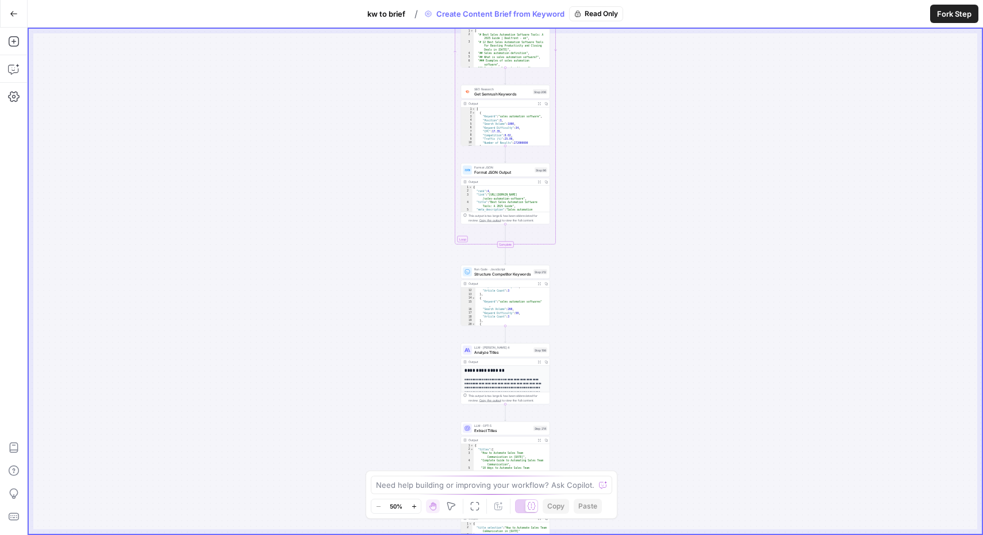
scroll to position [150, 0]
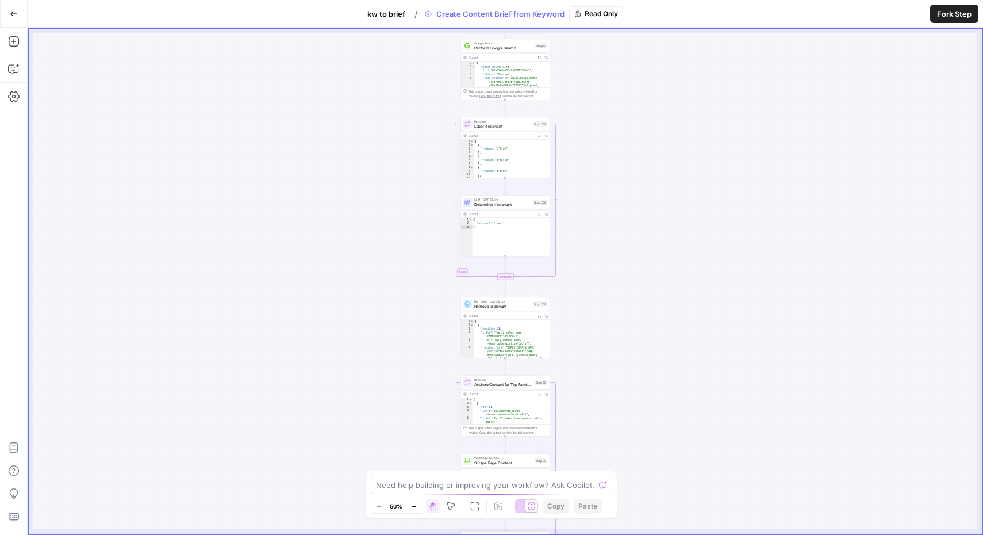
click at [378, 9] on span "kw to brief" at bounding box center [387, 14] width 38 height 12
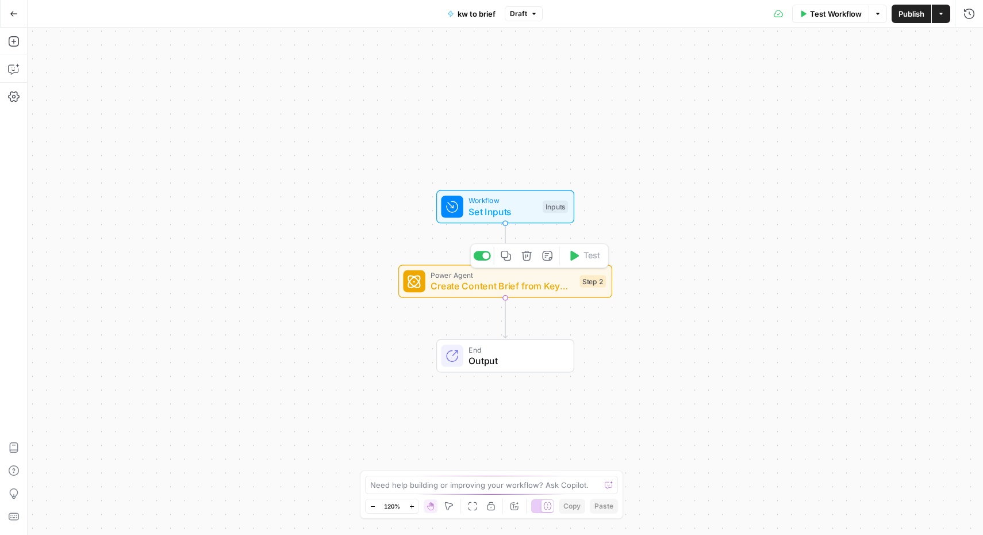
click at [489, 280] on span "Create Content Brief from Keyword" at bounding box center [503, 286] width 144 height 14
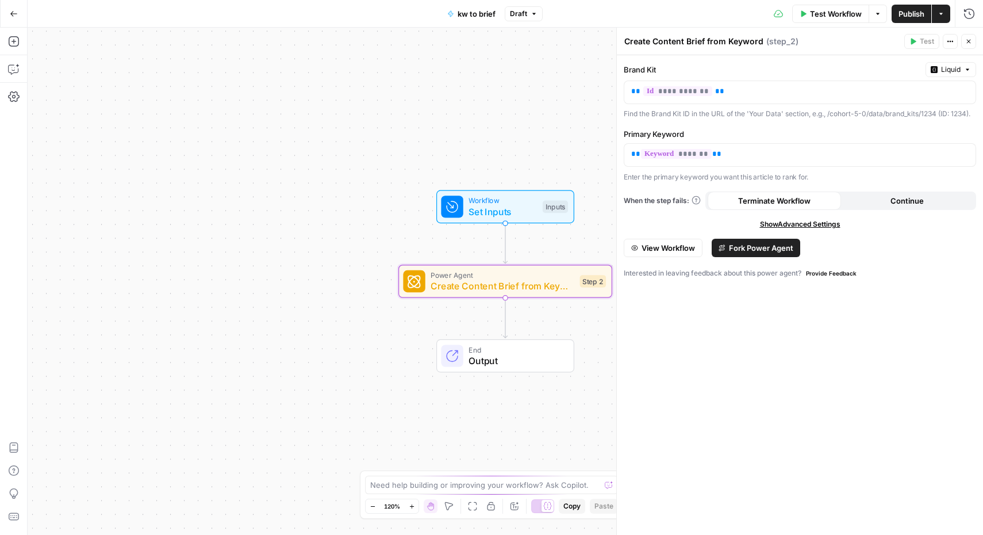
click at [822, 9] on span "Test Workflow" at bounding box center [836, 14] width 52 height 12
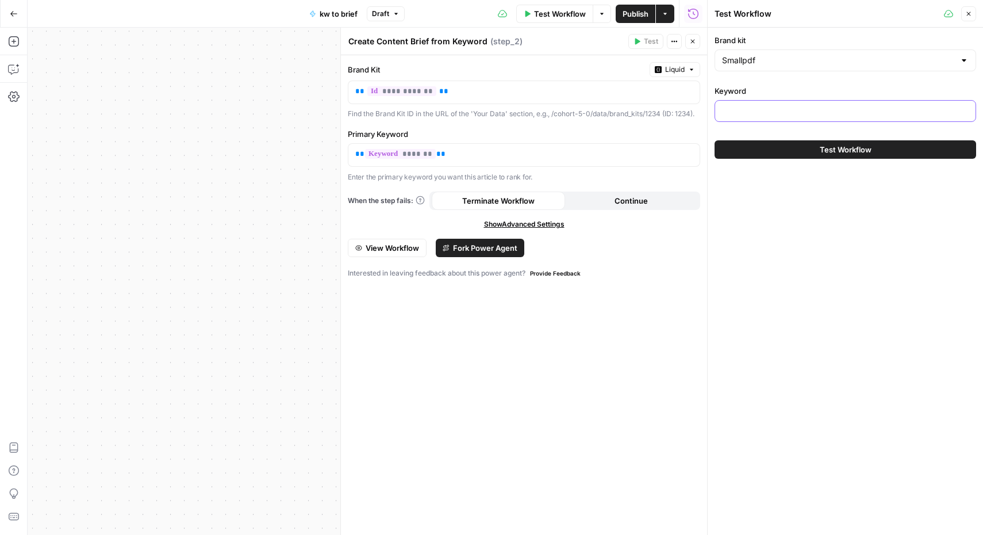
click at [803, 111] on input "Keyword" at bounding box center [845, 111] width 247 height 12
type input "pdf ai"
click at [863, 150] on span "Test Workflow" at bounding box center [846, 150] width 52 height 12
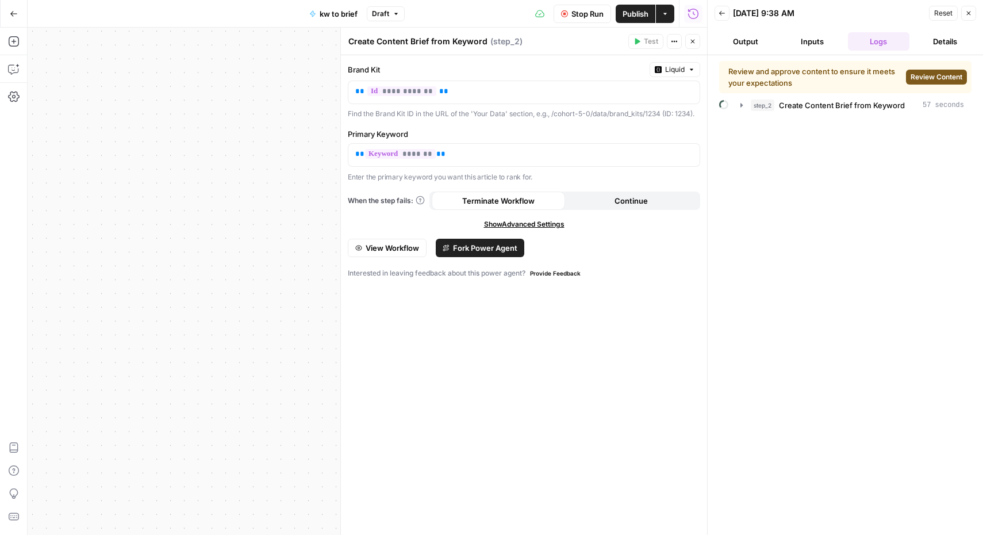
click at [927, 81] on span "Review Content" at bounding box center [937, 77] width 52 height 10
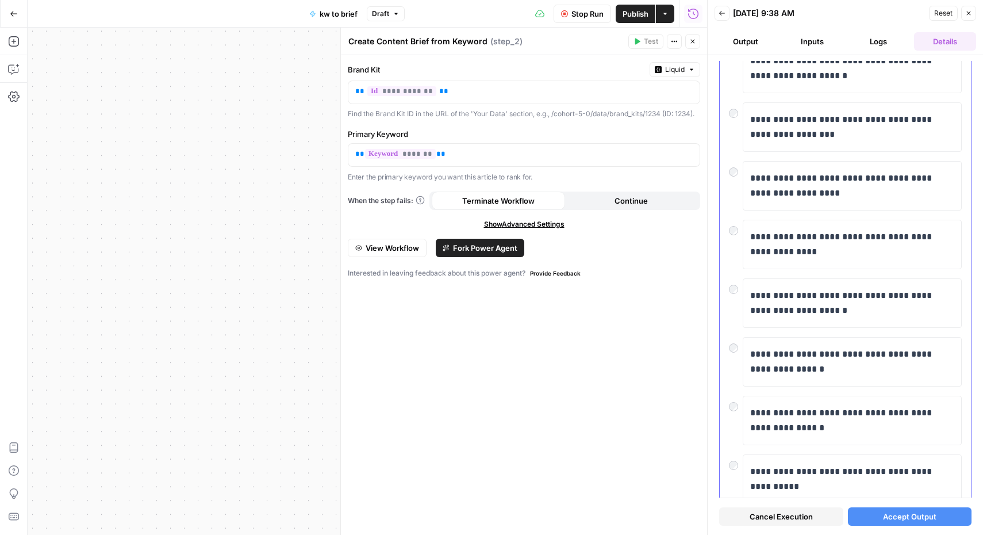
scroll to position [273, 0]
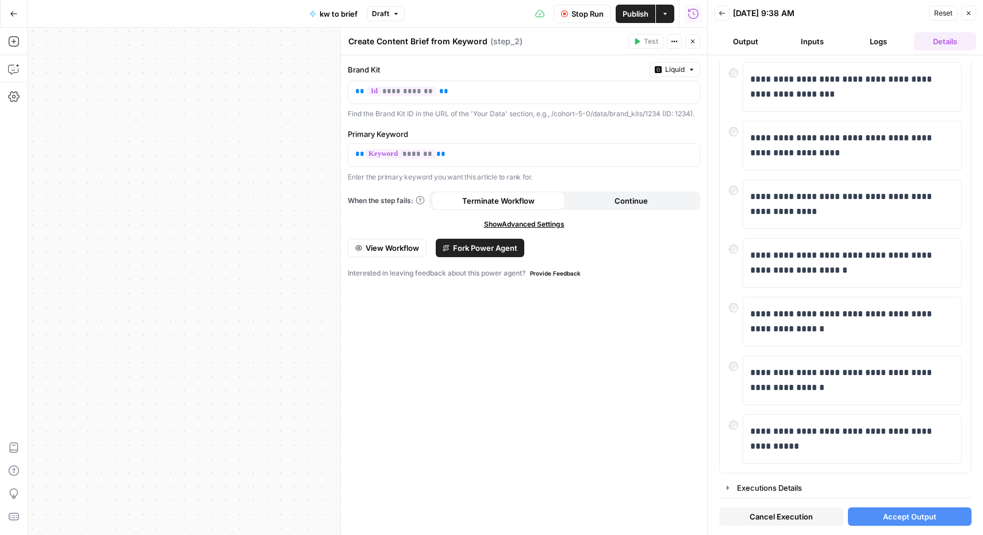
click at [898, 512] on span "Accept Output" at bounding box center [909, 517] width 53 height 12
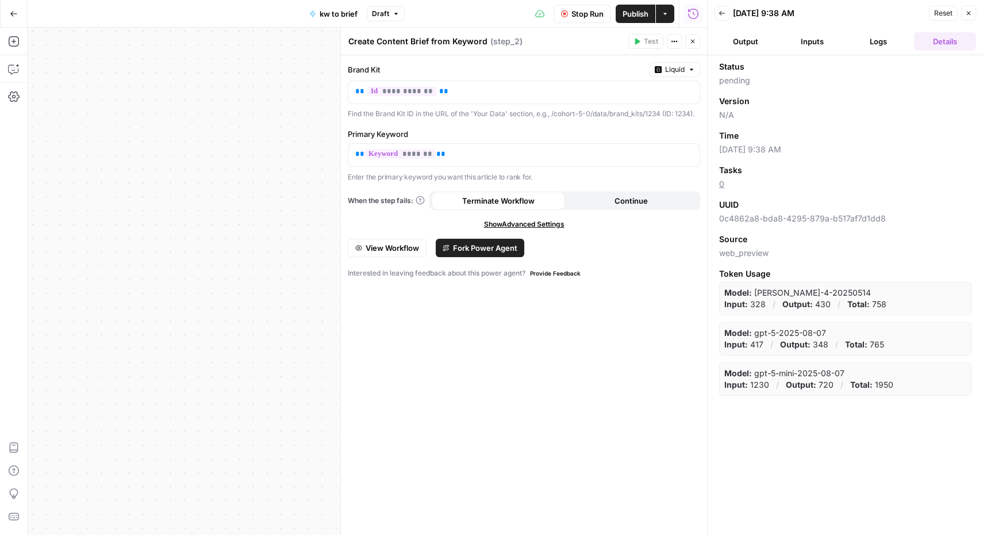
click at [810, 46] on button "Inputs" at bounding box center [813, 41] width 62 height 18
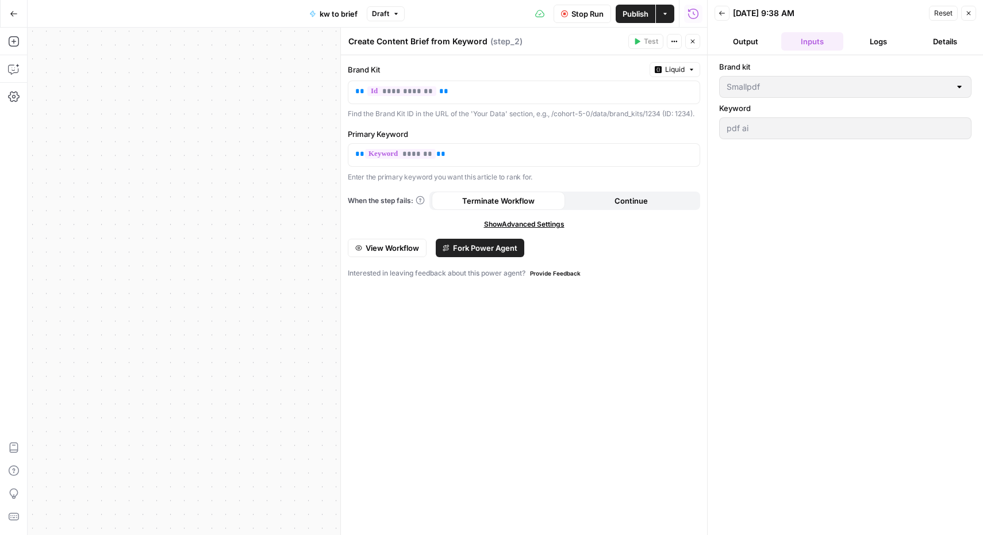
click at [755, 38] on button "Output" at bounding box center [746, 41] width 62 height 18
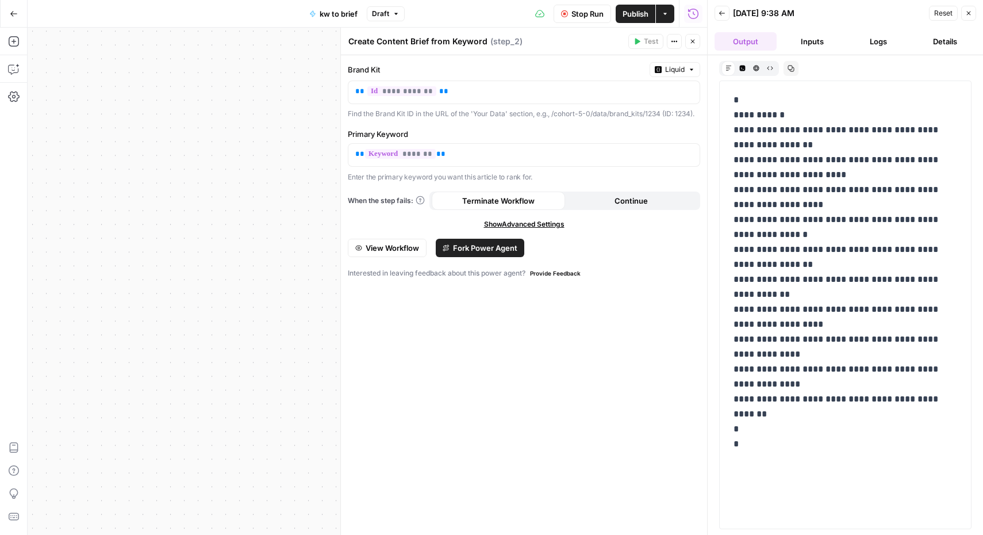
click at [878, 44] on button "Logs" at bounding box center [879, 41] width 62 height 18
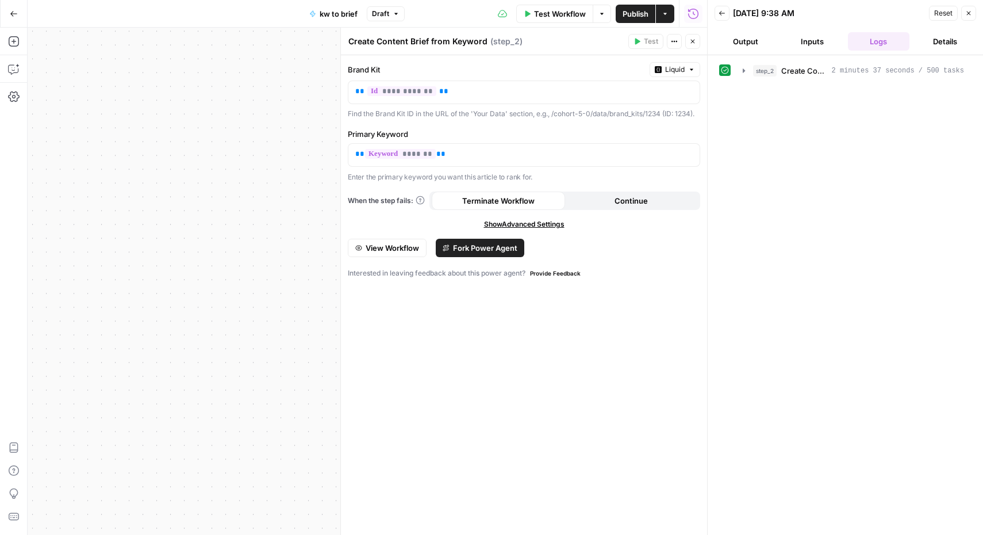
click at [805, 43] on button "Inputs" at bounding box center [813, 41] width 62 height 18
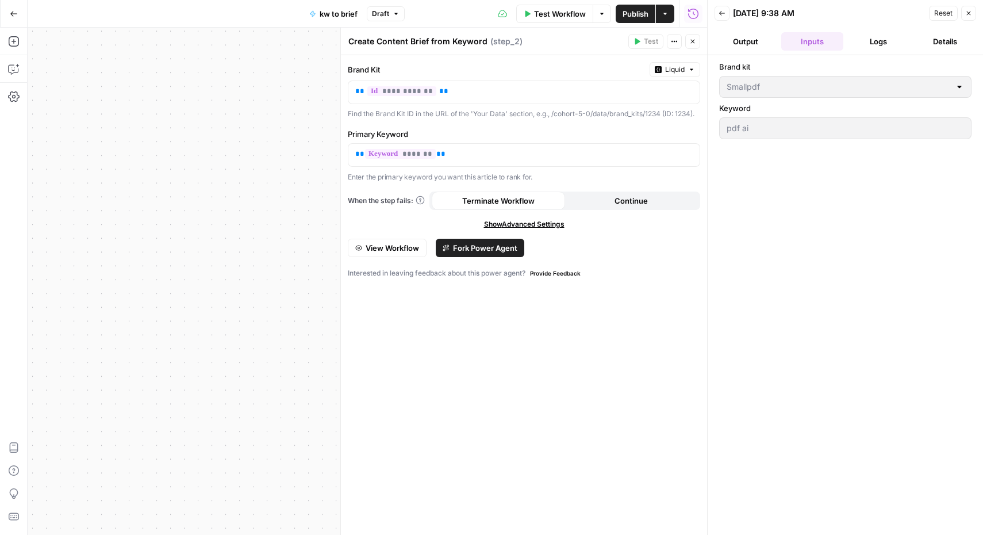
click at [731, 39] on button "Output" at bounding box center [746, 41] width 62 height 18
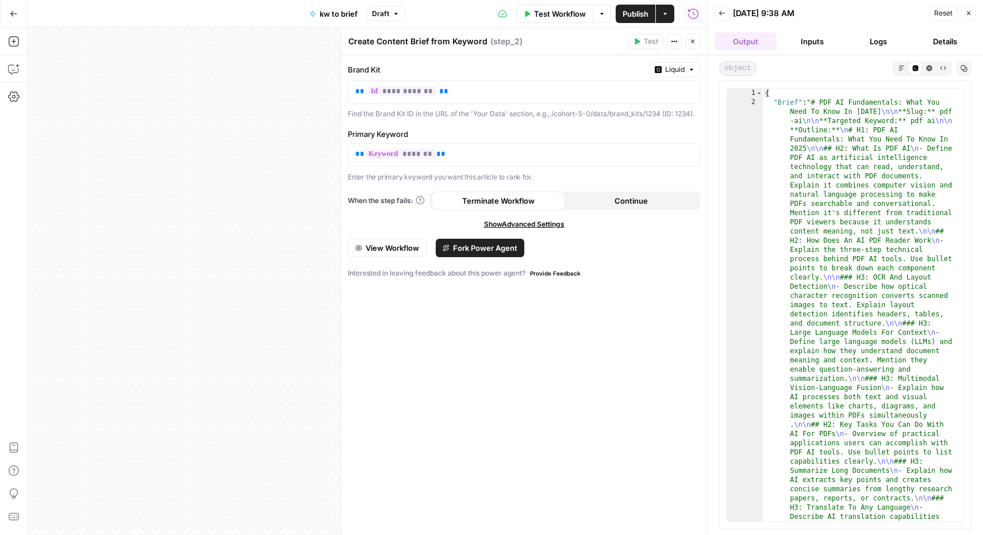
click at [869, 41] on button "Logs" at bounding box center [879, 41] width 62 height 18
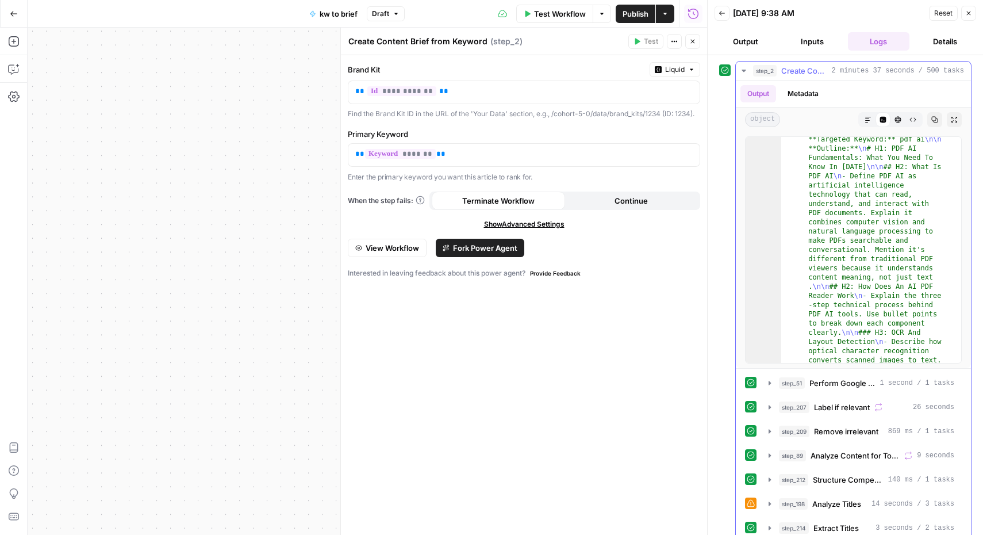
scroll to position [44, 0]
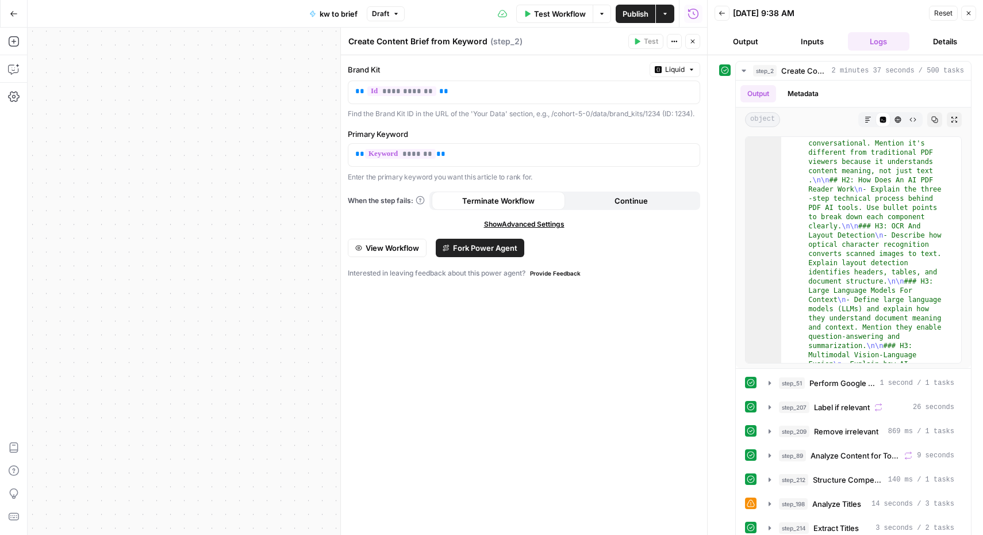
click at [963, 14] on button "Close" at bounding box center [969, 13] width 15 height 15
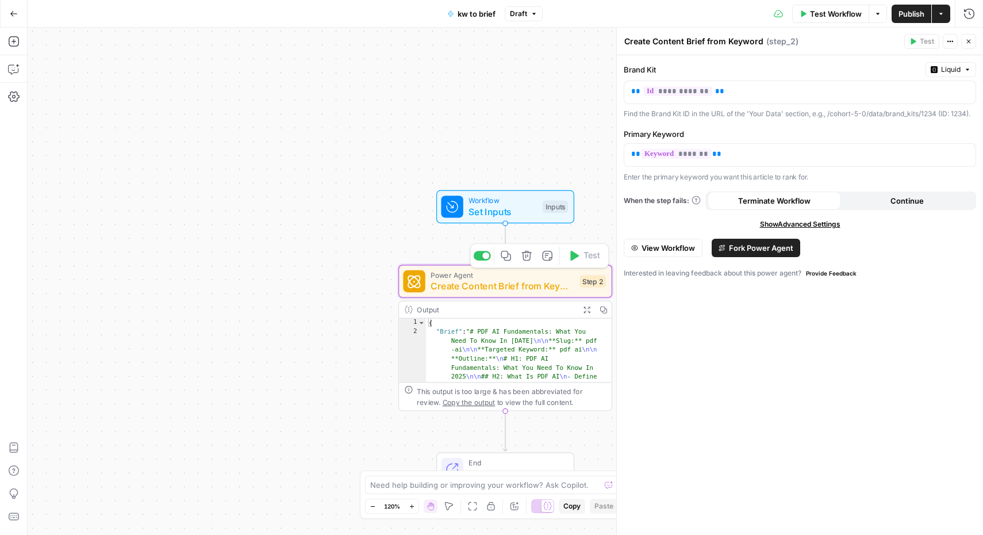
click at [540, 280] on span "Create Content Brief from Keyword" at bounding box center [503, 286] width 144 height 14
click at [544, 284] on span "Create Content Brief from Keyword" at bounding box center [503, 286] width 144 height 14
click at [445, 430] on div "Workflow Set Inputs Inputs Power Agent Create Content Brief from Keyword Step 2…" at bounding box center [506, 281] width 956 height 507
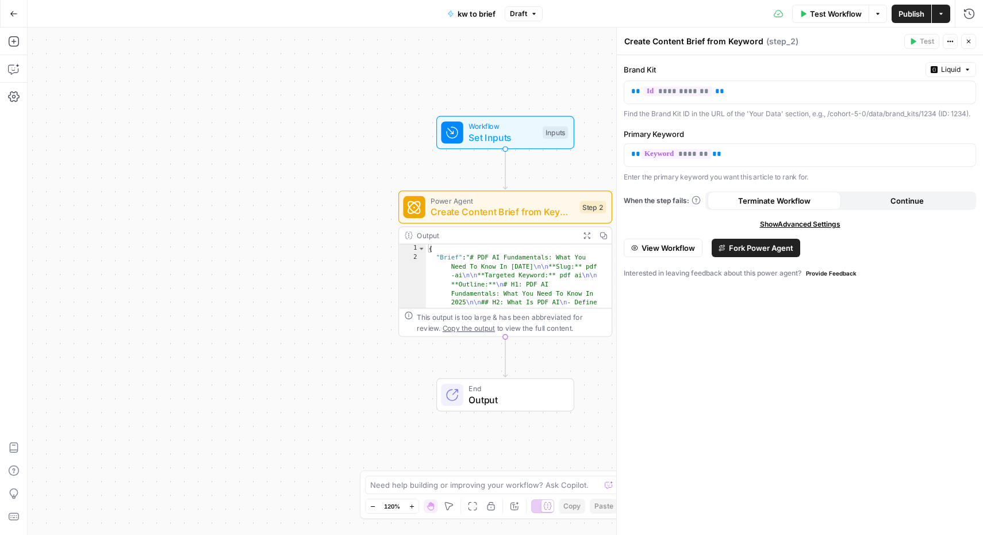
click at [906, 17] on span "Publish" at bounding box center [912, 14] width 26 height 12
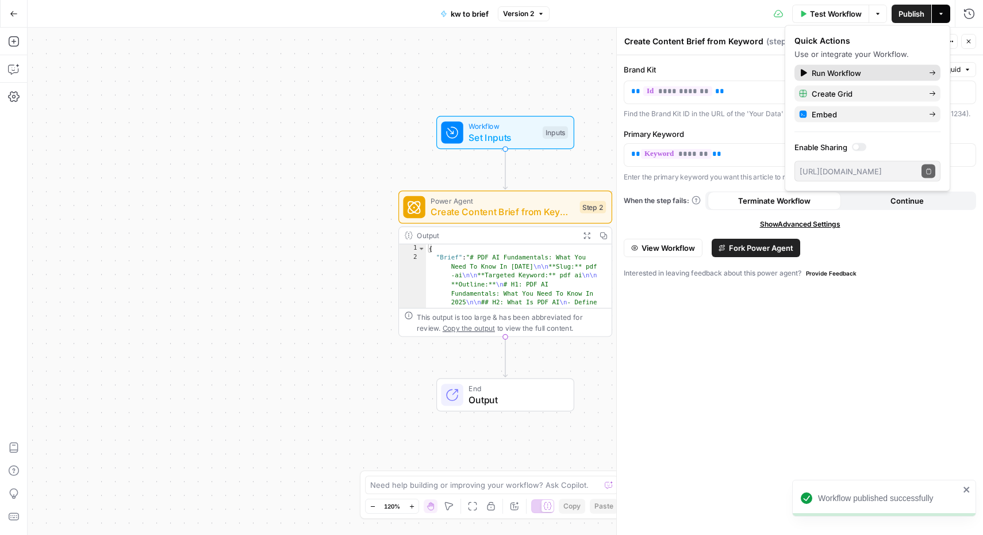
click at [845, 75] on span "Run Workflow" at bounding box center [866, 73] width 108 height 12
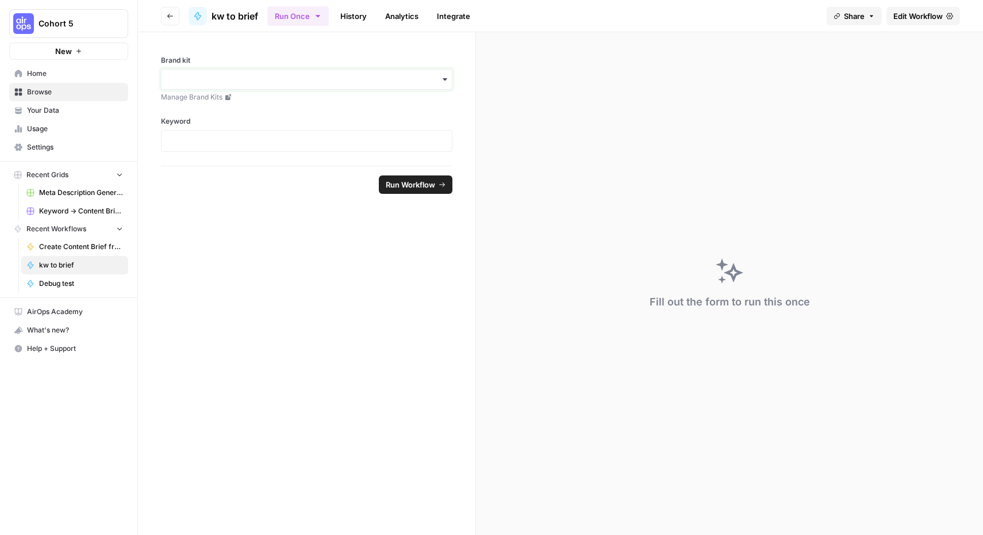
click at [312, 81] on input "Brand kit" at bounding box center [307, 80] width 277 height 12
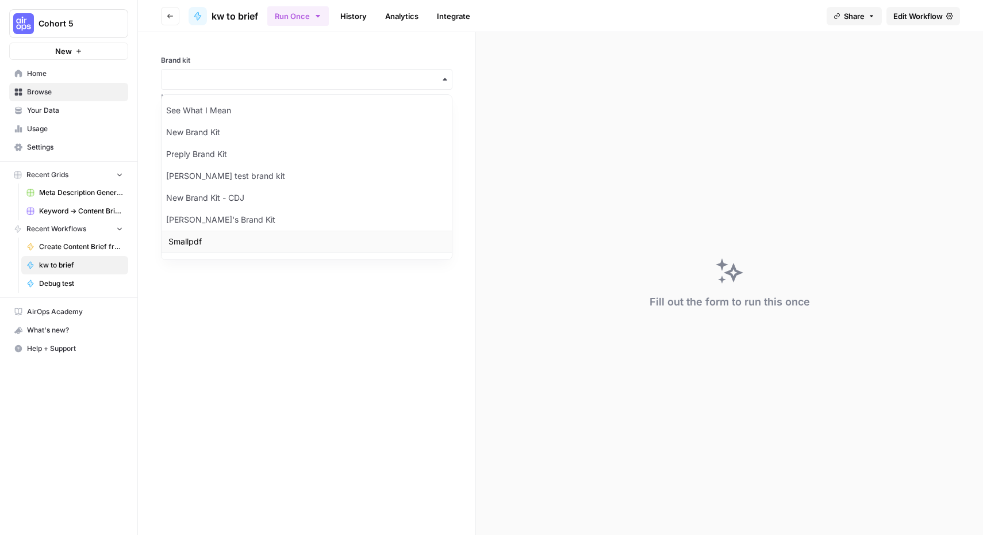
click at [238, 235] on div "Smallpdf" at bounding box center [307, 242] width 290 height 22
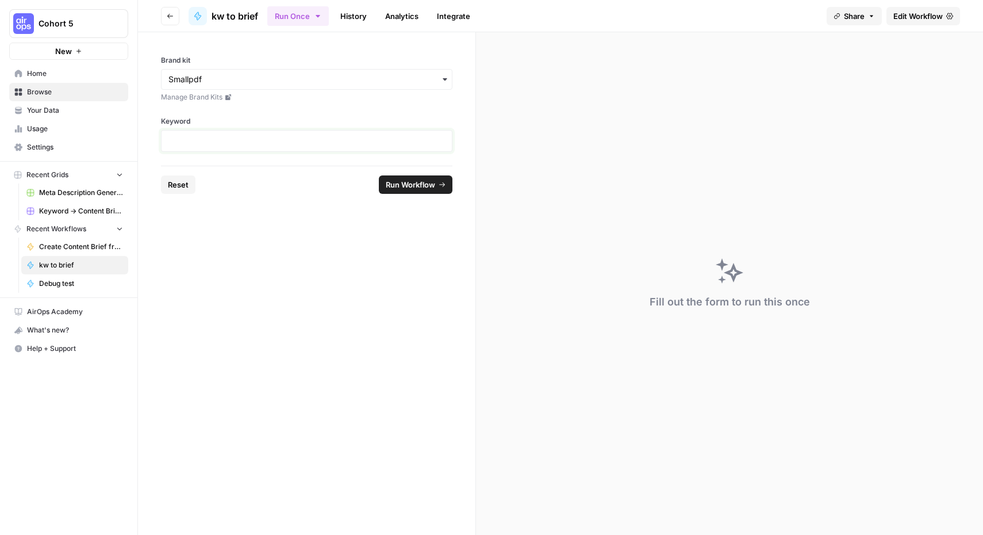
click at [267, 144] on p at bounding box center [307, 141] width 277 height 12
click at [418, 182] on span "Run Workflow" at bounding box center [410, 185] width 49 height 12
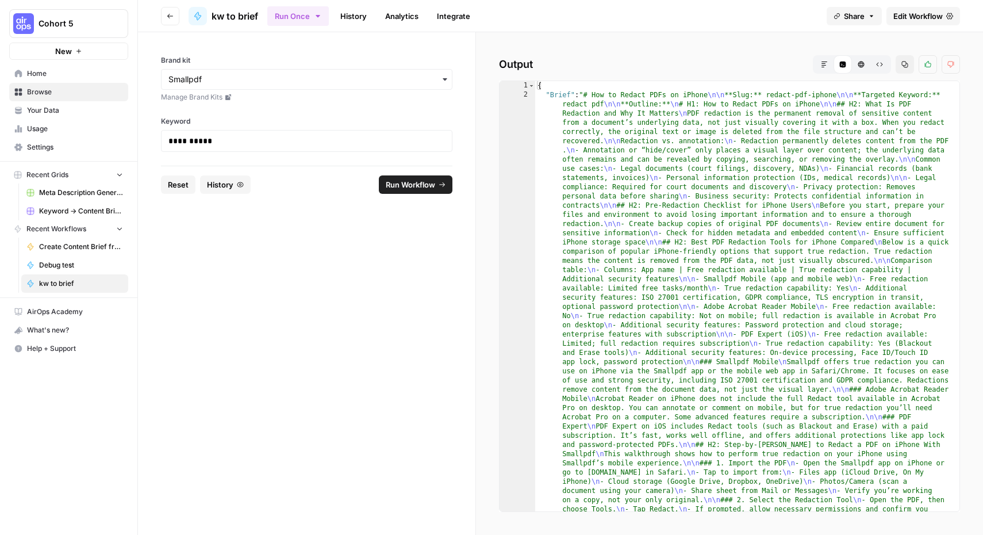
click at [822, 63] on icon "button" at bounding box center [825, 65] width 6 height 6
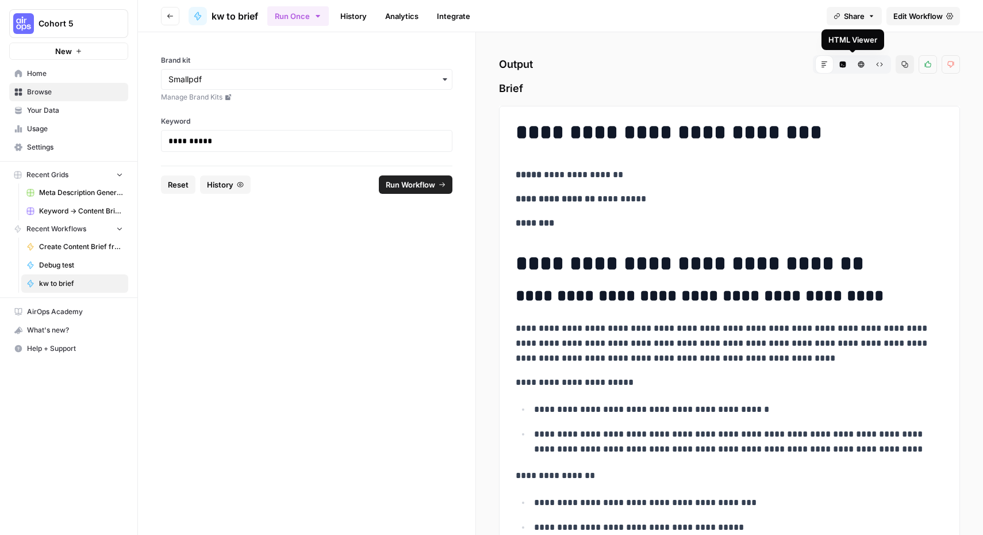
click at [858, 63] on icon "button" at bounding box center [861, 64] width 7 height 7
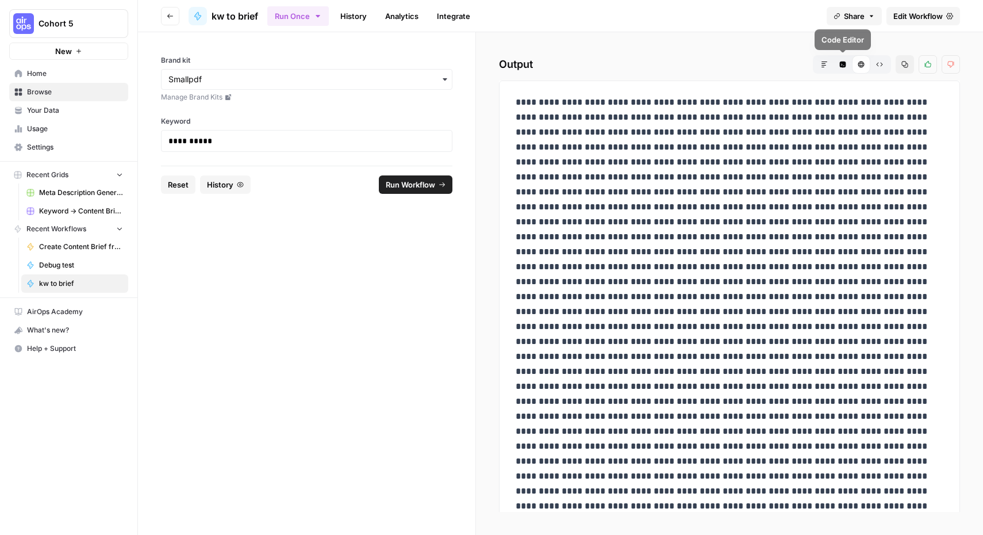
click at [826, 62] on icon "button" at bounding box center [824, 64] width 7 height 7
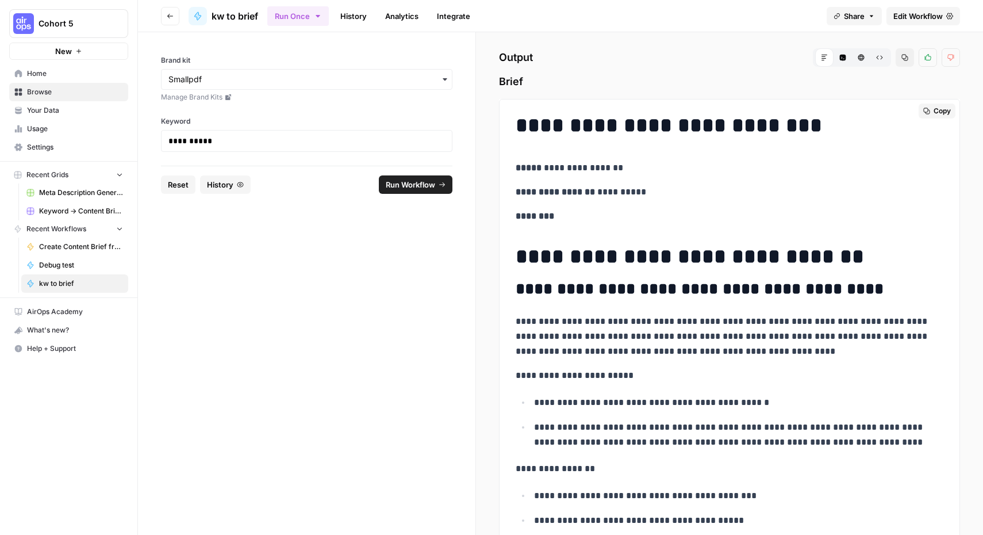
scroll to position [22, 0]
